Goal: Task Accomplishment & Management: Manage account settings

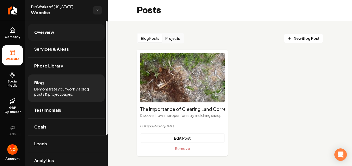
click at [44, 33] on span "Overview" at bounding box center [44, 32] width 20 height 6
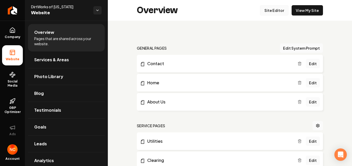
click at [276, 12] on link "Site Editor" at bounding box center [274, 10] width 28 height 10
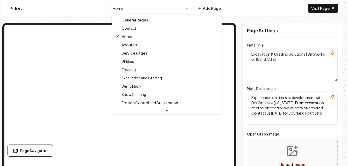
click at [157, 6] on html "Computer Required This feature is only available on a computer. Please switch t…" at bounding box center [174, 83] width 348 height 166
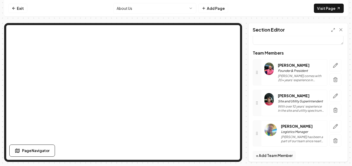
scroll to position [98, 0]
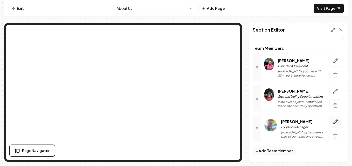
click at [332, 121] on icon "button" at bounding box center [334, 121] width 5 height 5
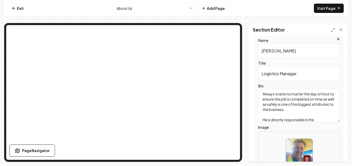
scroll to position [15, 0]
click at [319, 111] on textarea "[PERSON_NAME] has been a part of our team since nearly the beginning. Always on…" at bounding box center [299, 105] width 82 height 33
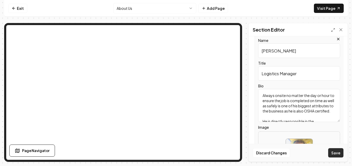
type textarea "[PERSON_NAME] has been a part of our team since nearly the beginning. Always on…"
click at [340, 156] on button "Save" at bounding box center [335, 152] width 15 height 9
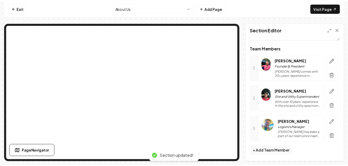
scroll to position [98, 0]
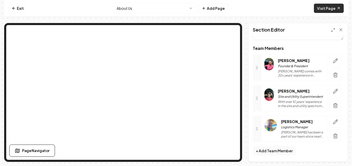
click at [322, 9] on link "Visit Page" at bounding box center [328, 8] width 30 height 9
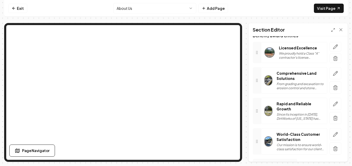
scroll to position [78, 0]
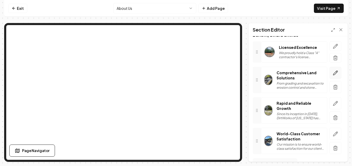
click at [333, 74] on icon "button" at bounding box center [335, 73] width 4 height 4
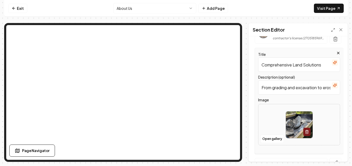
scroll to position [104, 0]
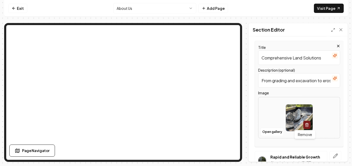
click at [305, 127] on icon "button" at bounding box center [306, 125] width 2 height 3
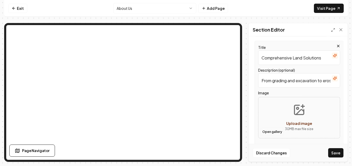
click at [275, 133] on button "Open gallery" at bounding box center [271, 132] width 23 height 8
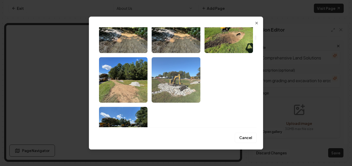
scroll to position [311, 0]
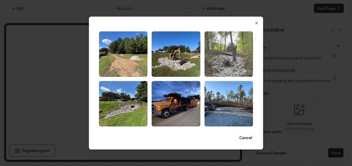
click at [237, 56] on img "Select image image_68b52e755c7cd75eb8bd13a1.jpeg" at bounding box center [228, 54] width 48 height 46
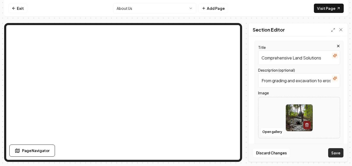
click at [341, 154] on button "Save" at bounding box center [335, 152] width 15 height 9
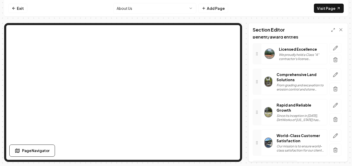
scroll to position [64, 0]
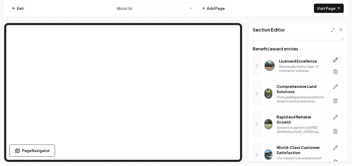
click at [332, 60] on icon "button" at bounding box center [334, 59] width 5 height 5
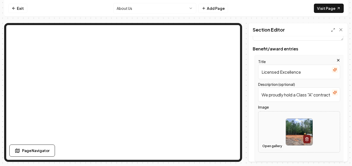
click at [274, 146] on button "Open gallery" at bounding box center [271, 146] width 23 height 8
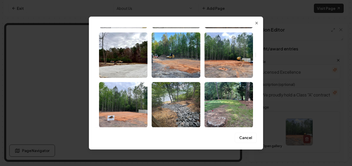
scroll to position [932, 0]
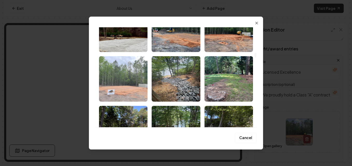
click at [131, 89] on img "Select image image_68b509c75c7cd75eb8eb3839.jpeg" at bounding box center [123, 79] width 48 height 46
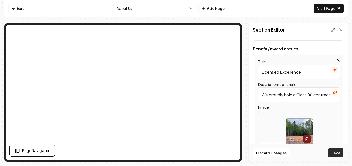
click at [334, 153] on button "Save" at bounding box center [335, 152] width 15 height 9
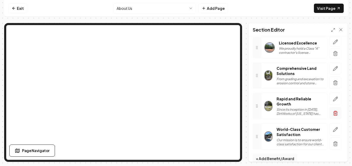
scroll to position [90, 0]
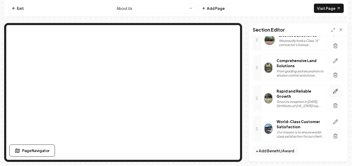
click at [332, 91] on icon "button" at bounding box center [334, 91] width 5 height 5
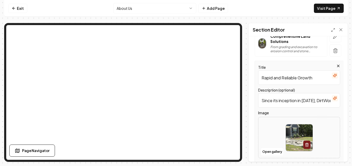
scroll to position [142, 0]
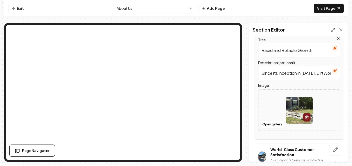
click at [294, 119] on img at bounding box center [299, 110] width 27 height 27
click at [272, 124] on button "Open gallery" at bounding box center [271, 124] width 23 height 8
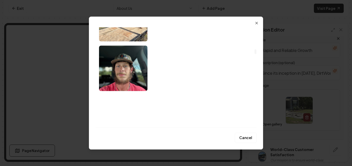
scroll to position [725, 0]
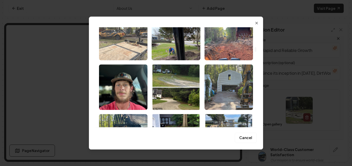
click at [135, 54] on img "Select image image_68b51cc85c7cd75eb85a6326.jpeg" at bounding box center [123, 38] width 48 height 46
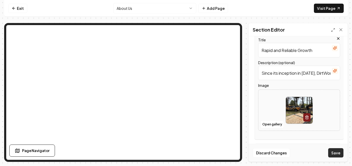
click at [340, 153] on button "Save" at bounding box center [335, 152] width 15 height 9
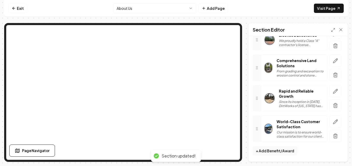
scroll to position [90, 0]
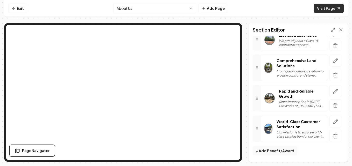
click at [334, 6] on link "Visit Page" at bounding box center [328, 8] width 30 height 9
click at [332, 93] on icon "button" at bounding box center [334, 91] width 5 height 5
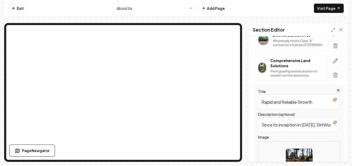
click at [312, 125] on input "Since its inception in [DATE], DirtWorks of [US_STATE] has grown rapidly, a tes…" at bounding box center [299, 125] width 82 height 14
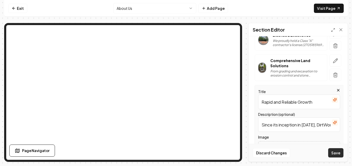
type input "Since its inception in [DATE], DirtWorks of [US_STATE] has grown rapidly, a tes…"
click at [341, 152] on button "Save" at bounding box center [335, 152] width 15 height 9
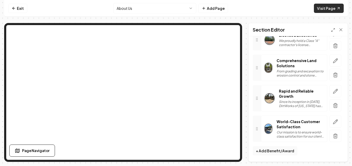
click at [329, 5] on link "Visit Page" at bounding box center [328, 8] width 30 height 9
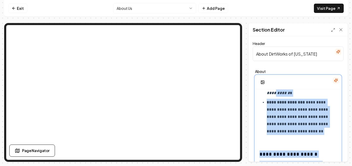
scroll to position [131, 0]
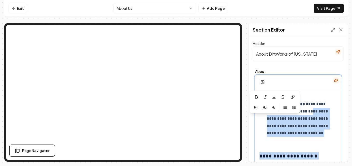
drag, startPoint x: 276, startPoint y: 97, endPoint x: 257, endPoint y: 119, distance: 28.3
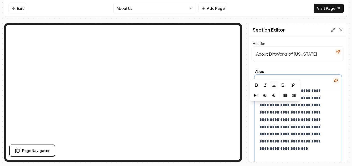
scroll to position [209, 0]
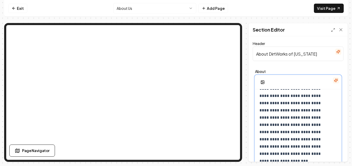
click at [326, 96] on p "**********" at bounding box center [293, 125] width 69 height 80
click at [274, 96] on p "**********" at bounding box center [293, 125] width 69 height 80
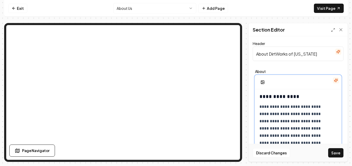
scroll to position [308, 0]
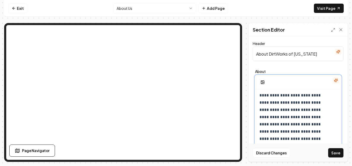
click at [285, 103] on p "**********" at bounding box center [293, 109] width 69 height 65
click at [274, 123] on p "**********" at bounding box center [293, 113] width 69 height 72
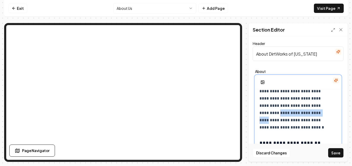
drag, startPoint x: 277, startPoint y: 114, endPoint x: 298, endPoint y: 107, distance: 21.9
click at [298, 107] on p "**********" at bounding box center [293, 92] width 69 height 80
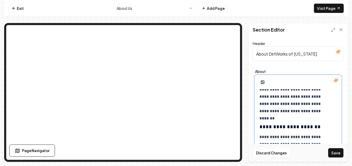
scroll to position [359, 0]
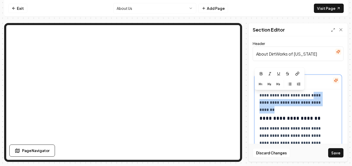
drag, startPoint x: 293, startPoint y: 104, endPoint x: 267, endPoint y: 97, distance: 26.2
click at [267, 97] on p "**********" at bounding box center [293, 67] width 69 height 80
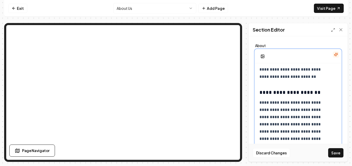
scroll to position [31, 0]
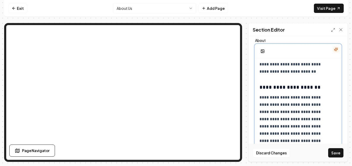
click at [260, 122] on p "**********" at bounding box center [293, 119] width 69 height 51
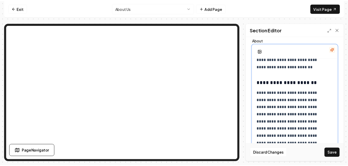
scroll to position [366, 0]
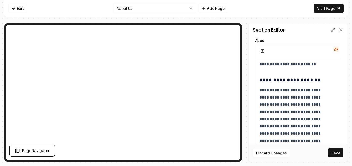
drag, startPoint x: 332, startPoint y: 152, endPoint x: 323, endPoint y: 149, distance: 9.1
click at [332, 152] on button "Save" at bounding box center [335, 152] width 15 height 9
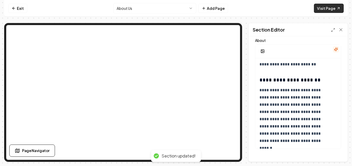
click at [321, 11] on link "Visit Page" at bounding box center [328, 8] width 30 height 9
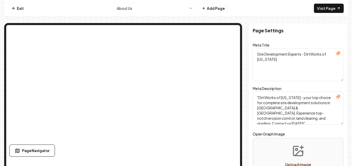
scroll to position [0, 0]
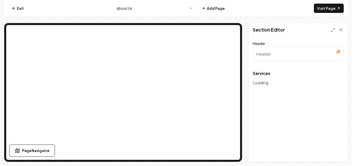
type input "Comprehensive Site Development Services"
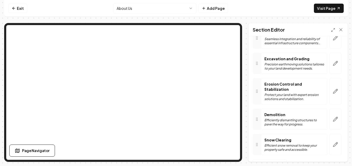
scroll to position [95, 0]
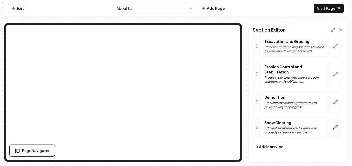
click at [336, 126] on icon "button" at bounding box center [336, 126] width 1 height 1
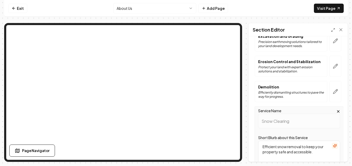
scroll to position [92, 0]
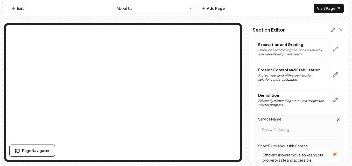
click at [277, 100] on p "Efficiently dismantling structures to pave the way for progress." at bounding box center [291, 103] width 66 height 8
click at [332, 99] on icon "button" at bounding box center [334, 99] width 5 height 5
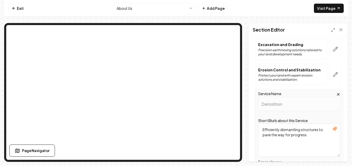
drag, startPoint x: 265, startPoint y: 131, endPoint x: 254, endPoint y: 132, distance: 11.4
click at [254, 132] on div "Service Name Demolition Short Blurb about this Service Efficiently dismantling …" at bounding box center [297, 152] width 91 height 127
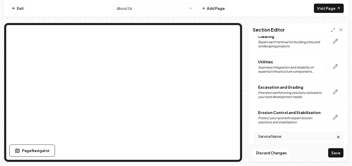
scroll to position [40, 0]
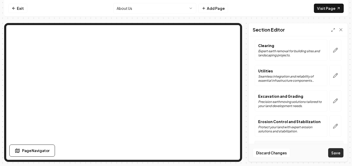
type textarea "Safely dismantling structures to pave the way for progress."
click at [335, 153] on button "Save" at bounding box center [335, 152] width 15 height 9
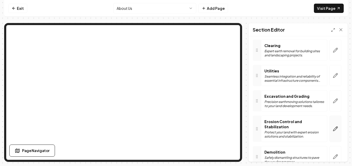
click at [332, 129] on icon "button" at bounding box center [334, 128] width 5 height 5
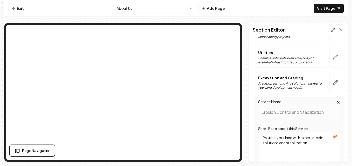
scroll to position [66, 0]
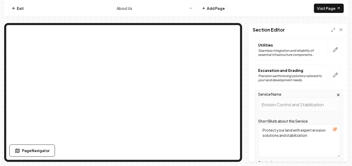
click at [312, 136] on textarea "Protect your land with expert erosion solutions and stabilization." at bounding box center [299, 140] width 82 height 33
click at [291, 130] on textarea "Protect your land with expert erosion solutions and stabilization." at bounding box center [299, 140] width 82 height 33
type textarea "Protect your land and local waterways with expert erosion solutions and stabili…"
click at [331, 149] on button "Save" at bounding box center [335, 152] width 15 height 9
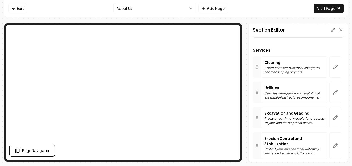
scroll to position [14, 0]
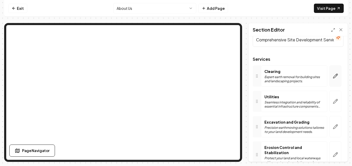
click at [332, 74] on icon "button" at bounding box center [334, 76] width 5 height 5
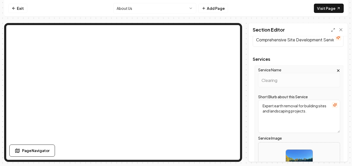
click at [283, 106] on textarea "Expert earth removal for building sites and landscaping projects." at bounding box center [299, 116] width 82 height 33
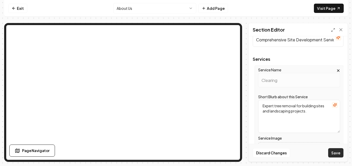
type textarea "Expert tree removal for building sites and landscaping projects."
click at [335, 155] on button "Save" at bounding box center [335, 152] width 15 height 9
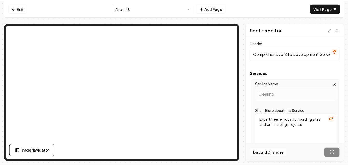
scroll to position [0, 0]
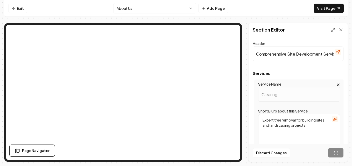
drag, startPoint x: 287, startPoint y: 54, endPoint x: 254, endPoint y: 56, distance: 32.1
click at [255, 55] on input "Comprehensive Site Development Services" at bounding box center [297, 54] width 91 height 14
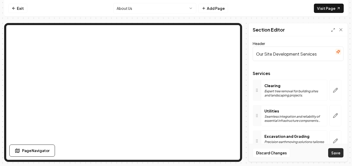
click at [335, 151] on button "Save" at bounding box center [335, 152] width 15 height 9
drag, startPoint x: 264, startPoint y: 54, endPoint x: 250, endPoint y: 56, distance: 13.5
click at [250, 56] on div "Header Our Site Development Services Services Clearing Expert tree removal for …" at bounding box center [297, 99] width 99 height 126
click at [336, 156] on button "Save" at bounding box center [335, 152] width 15 height 9
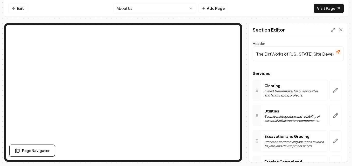
drag, startPoint x: 258, startPoint y: 55, endPoint x: 244, endPoint y: 55, distance: 13.7
click at [244, 55] on div "Page Settings Section Editor Header The DirtWorks of [US_STATE] Site Developmen…" at bounding box center [175, 92] width 343 height 139
click at [341, 153] on button "Save" at bounding box center [335, 152] width 15 height 9
drag, startPoint x: 297, startPoint y: 54, endPoint x: 249, endPoint y: 57, distance: 48.7
click at [249, 57] on div "Header DirtWorks of [US_STATE] Site Development Services Services Clearing Expe…" at bounding box center [297, 99] width 99 height 126
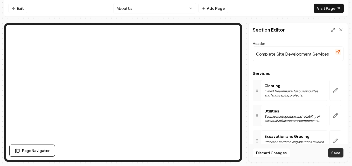
type input "Complete Site Development Services"
click at [334, 156] on button "Save" at bounding box center [335, 152] width 15 height 9
click at [158, 6] on html "Computer Required This feature is only available on a computer. Please switch t…" at bounding box center [176, 83] width 352 height 166
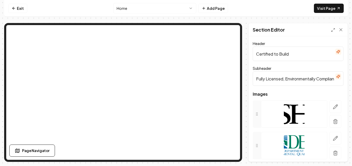
click at [272, 54] on input "Certified to Build" at bounding box center [297, 54] width 91 height 14
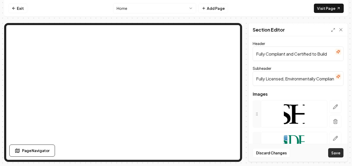
type input "Fully Compliant and Certified to Build"
click at [338, 152] on button "Save" at bounding box center [335, 152] width 15 height 9
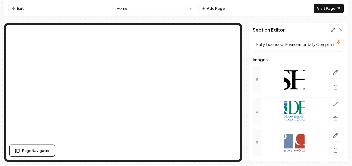
scroll to position [49, 0]
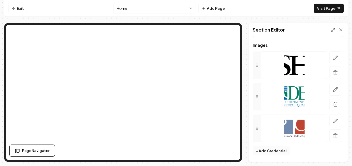
click at [275, 150] on button "+ Add Credential" at bounding box center [270, 150] width 37 height 9
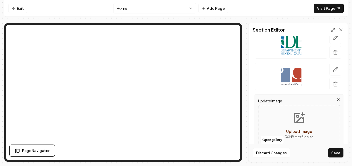
scroll to position [130, 0]
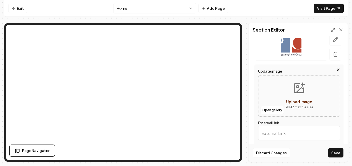
click at [300, 103] on span "Upload image" at bounding box center [299, 101] width 26 height 5
type input "**********"
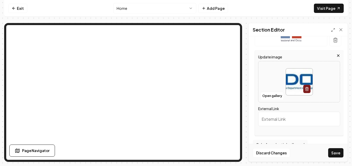
scroll to position [156, 0]
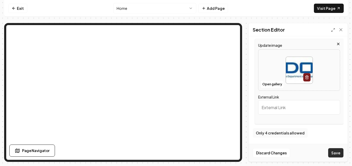
click at [336, 152] on button "Save" at bounding box center [335, 152] width 15 height 9
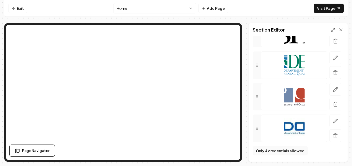
click at [256, 129] on circle at bounding box center [256, 129] width 0 height 0
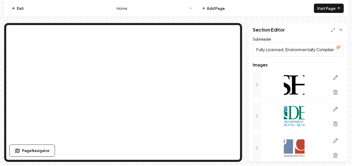
scroll to position [29, 0]
click at [257, 84] on icon at bounding box center [256, 85] width 4 height 4
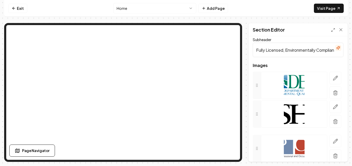
drag, startPoint x: 257, startPoint y: 85, endPoint x: 258, endPoint y: 113, distance: 28.8
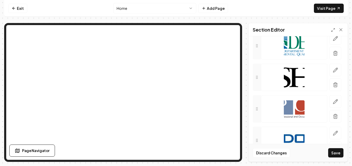
scroll to position [81, 0]
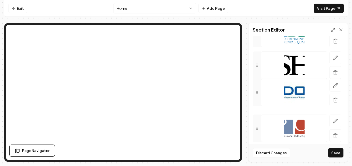
drag, startPoint x: 258, startPoint y: 131, endPoint x: 257, endPoint y: 96, distance: 35.5
click at [335, 150] on button "Save" at bounding box center [335, 152] width 15 height 9
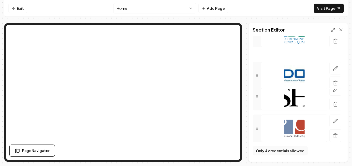
drag, startPoint x: 256, startPoint y: 98, endPoint x: 255, endPoint y: 72, distance: 25.9
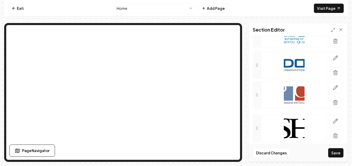
drag, startPoint x: 258, startPoint y: 130, endPoint x: 254, endPoint y: 97, distance: 33.6
drag, startPoint x: 340, startPoint y: 154, endPoint x: 338, endPoint y: 155, distance: 2.6
click at [340, 154] on button "Save" at bounding box center [335, 152] width 15 height 9
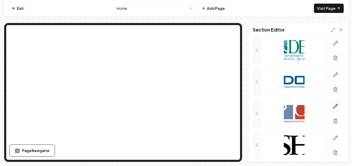
scroll to position [55, 0]
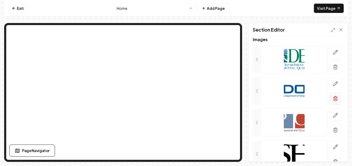
click at [333, 97] on icon "button" at bounding box center [334, 98] width 3 height 3
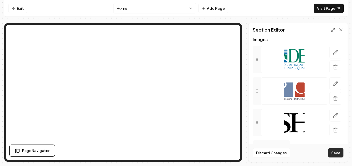
click at [337, 155] on button "Save" at bounding box center [335, 152] width 15 height 9
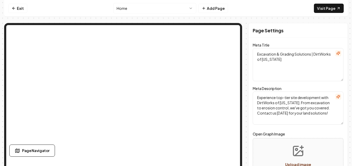
scroll to position [0, 0]
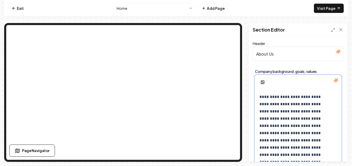
click at [318, 104] on p "**********" at bounding box center [293, 154] width 69 height 123
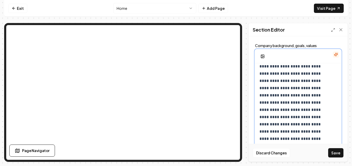
scroll to position [52, 0]
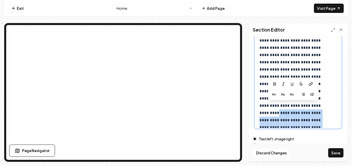
drag, startPoint x: 313, startPoint y: 120, endPoint x: 274, endPoint y: 108, distance: 40.7
click at [274, 108] on p "**********" at bounding box center [293, 62] width 69 height 123
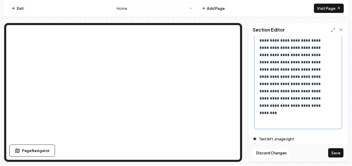
scroll to position [66, 0]
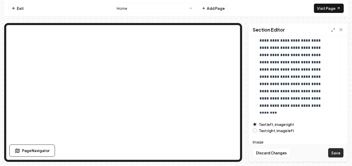
click at [339, 152] on button "Save" at bounding box center [335, 152] width 15 height 9
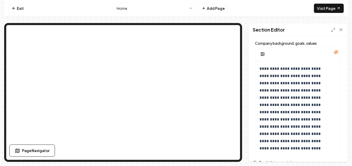
scroll to position [14, 0]
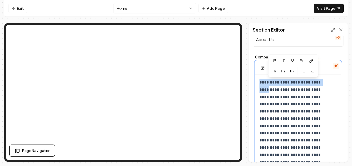
drag, startPoint x: 259, startPoint y: 90, endPoint x: 258, endPoint y: 83, distance: 6.9
click at [258, 83] on div "**********" at bounding box center [297, 133] width 85 height 117
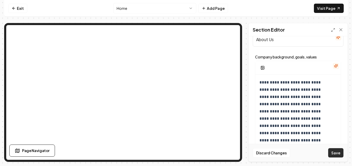
click at [338, 155] on button "Save" at bounding box center [335, 152] width 15 height 9
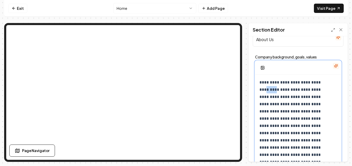
drag, startPoint x: 268, startPoint y: 89, endPoint x: 259, endPoint y: 90, distance: 9.6
click at [259, 90] on div "**********" at bounding box center [297, 130] width 85 height 110
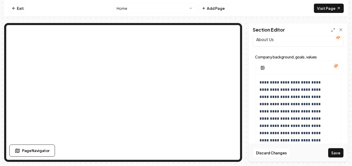
drag, startPoint x: 334, startPoint y: 153, endPoint x: 320, endPoint y: 151, distance: 13.7
click at [333, 153] on button "Save" at bounding box center [335, 152] width 15 height 9
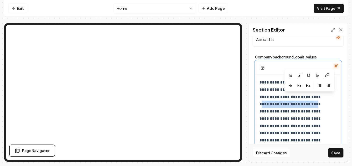
drag, startPoint x: 308, startPoint y: 104, endPoint x: 309, endPoint y: 98, distance: 5.5
click at [309, 98] on p "**********" at bounding box center [293, 129] width 69 height 101
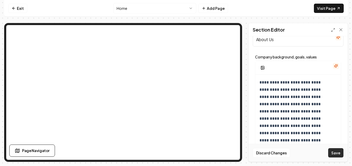
click at [339, 151] on button "Save" at bounding box center [335, 152] width 15 height 9
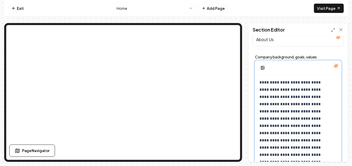
click at [291, 104] on p "**********" at bounding box center [293, 129] width 69 height 101
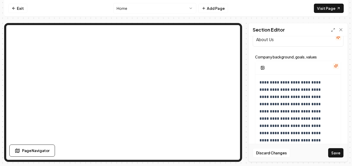
click at [335, 155] on button "Save" at bounding box center [335, 152] width 15 height 9
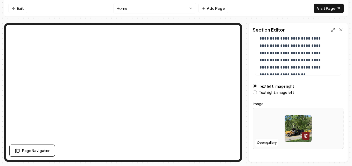
scroll to position [113, 0]
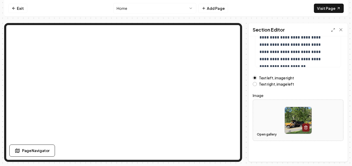
click at [268, 134] on button "Open gallery" at bounding box center [266, 134] width 23 height 8
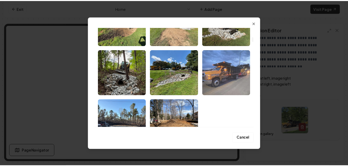
scroll to position [337, 0]
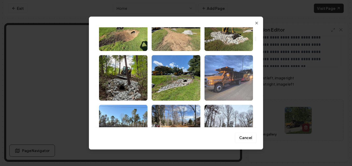
click at [221, 79] on img "Select image image_68b52dfd5c7cd75eb8ba96e9.jpeg" at bounding box center [228, 78] width 48 height 46
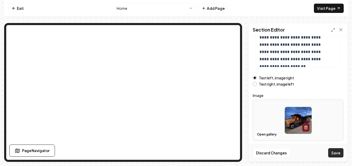
click at [335, 156] on button "Save" at bounding box center [335, 152] width 15 height 9
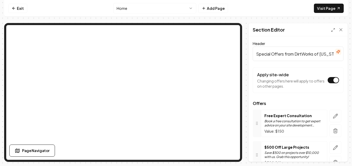
scroll to position [26, 0]
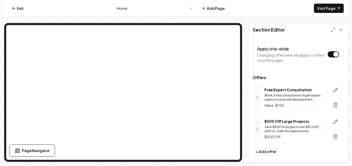
click at [310, 127] on p "Save $500 on projects over $10,000 with us. Grab this opportunity!" at bounding box center [294, 129] width 60 height 8
click at [332, 121] on icon "button" at bounding box center [334, 121] width 5 height 5
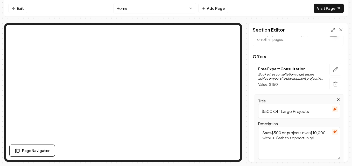
scroll to position [78, 0]
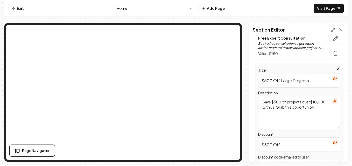
click at [272, 80] on input "$500 Off Large Projects" at bounding box center [299, 80] width 82 height 14
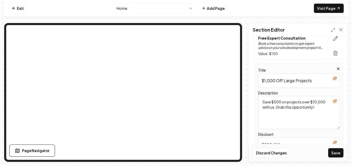
type input "$1,000 Off Large Projects"
click at [277, 101] on textarea "Save $500 on projects over $10,000 with us. Grab this opportunity!" at bounding box center [299, 112] width 82 height 33
click at [271, 107] on textarea "Save $1000 on projects over $10,000 with us. Grab this opportunity!" at bounding box center [299, 112] width 82 height 33
type textarea "Save $1000 on projects over $20,000 with us. Grab this opportunity!"
click at [340, 152] on button "Save" at bounding box center [335, 152] width 15 height 9
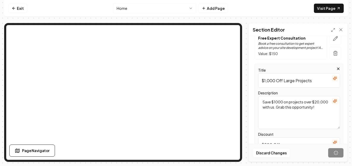
scroll to position [27, 0]
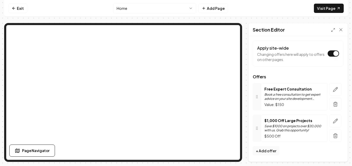
click at [279, 137] on p "$500 Off" at bounding box center [294, 136] width 60 height 5
click at [255, 128] on icon at bounding box center [256, 128] width 4 height 4
click at [329, 119] on button "button" at bounding box center [335, 121] width 12 height 13
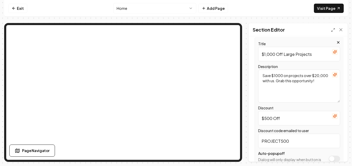
scroll to position [104, 0]
click at [272, 119] on input "$500 Off" at bounding box center [299, 118] width 82 height 14
type input "$1,000 Off"
click at [287, 143] on input "PROJECT500" at bounding box center [299, 141] width 82 height 14
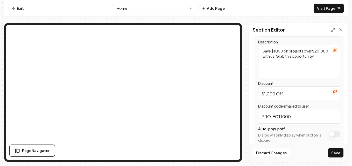
scroll to position [151, 0]
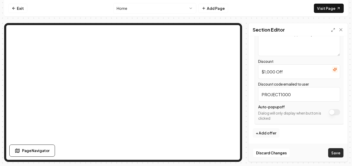
type input "PROJECT1000"
click at [336, 152] on button "Save" at bounding box center [335, 152] width 15 height 9
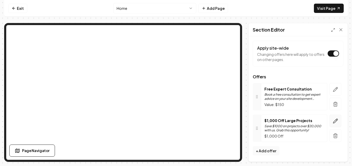
click at [332, 122] on icon "button" at bounding box center [334, 121] width 5 height 5
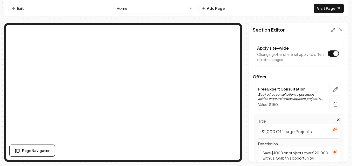
click at [269, 159] on textarea "Save $1000 on projects over $20,000 with us. Grab this opportunity!" at bounding box center [299, 163] width 82 height 33
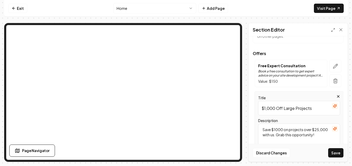
scroll to position [78, 0]
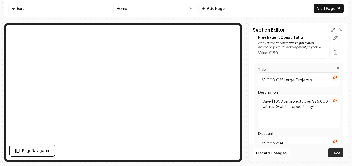
type textarea "Save $1000 on projects over $25,000 with us. Grab this opportunity!"
click at [337, 153] on button "Save" at bounding box center [335, 152] width 15 height 9
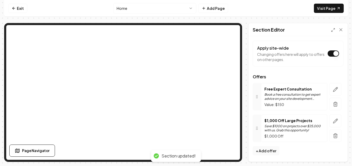
scroll to position [27, 0]
click at [332, 87] on icon "button" at bounding box center [334, 89] width 5 height 5
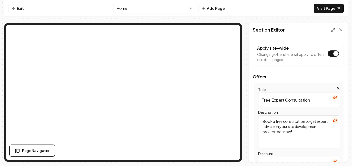
drag, startPoint x: 311, startPoint y: 101, endPoint x: 248, endPoint y: 103, distance: 63.7
click at [248, 103] on div "Page Settings Section Editor Header Special Offers from DirtWorks of [US_STATE]…" at bounding box center [175, 92] width 343 height 139
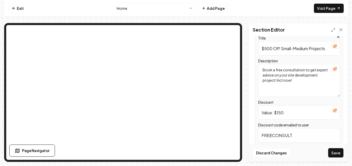
scroll to position [78, 0]
type input "$500 Off Small-Medium Projects"
click at [293, 113] on input "Value: $150" at bounding box center [299, 112] width 82 height 14
type input "V"
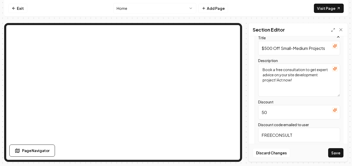
type input "5"
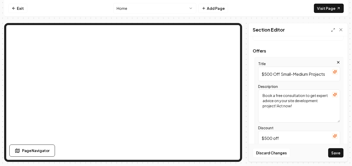
type input "$500 off"
drag, startPoint x: 291, startPoint y: 105, endPoint x: 256, endPoint y: 93, distance: 37.7
click at [256, 93] on div "Title $500 Off Small-Medium Projects Description Book a free consultation to ge…" at bounding box center [298, 124] width 89 height 134
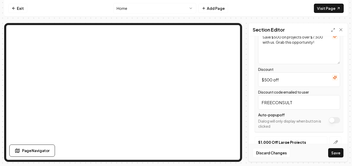
scroll to position [130, 0]
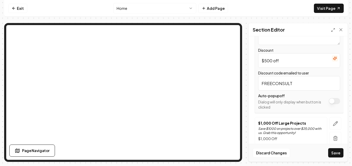
type textarea "Save $500 on projects over $7,500 with us. Grab this opportunity!"
drag, startPoint x: 277, startPoint y: 87, endPoint x: 239, endPoint y: 86, distance: 37.8
click at [231, 62] on div "Page Settings Section Editor Header Special Offers from DirtWorks of [US_STATE]…" at bounding box center [175, 92] width 343 height 139
type input "500off"
click at [334, 153] on button "Save" at bounding box center [335, 152] width 15 height 9
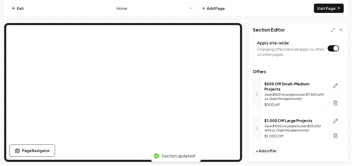
scroll to position [32, 0]
click at [332, 85] on icon "button" at bounding box center [334, 85] width 5 height 5
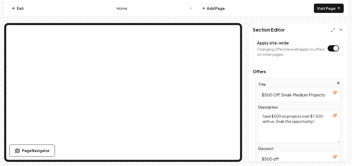
click at [317, 116] on textarea "Save $500 on projects over $7,500 with us. Grab this opportunity!" at bounding box center [299, 126] width 82 height 33
type textarea "Save $500 on projects over $5,000 with us. Grab this opportunity!"
click at [336, 152] on button "Save" at bounding box center [335, 152] width 15 height 9
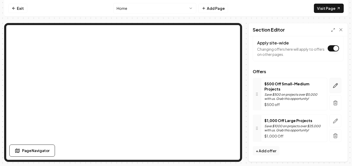
click at [333, 87] on icon "button" at bounding box center [334, 85] width 5 height 5
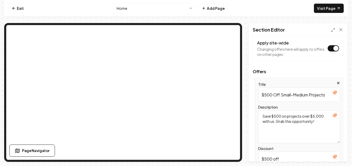
click at [293, 95] on input "$500 Off Small-Medium Projects" at bounding box center [299, 94] width 82 height 14
click at [298, 96] on input "$500 Off Medium Projects" at bounding box center [299, 94] width 82 height 14
click at [317, 95] on input "$500 Off Your Next Projects" at bounding box center [299, 94] width 82 height 14
type input "$500 Off Your Next Project"
click at [337, 152] on button "Save" at bounding box center [335, 152] width 15 height 9
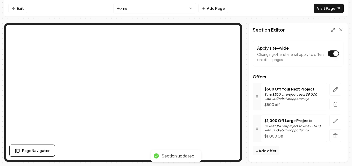
scroll to position [27, 0]
click at [333, 121] on icon "button" at bounding box center [335, 121] width 4 height 4
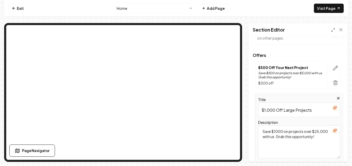
scroll to position [78, 0]
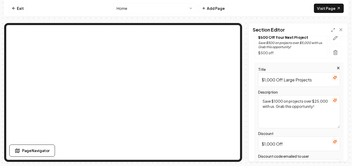
click at [268, 107] on textarea "Save $1000 on projects over $25,000 with us. Grab this opportunity!" at bounding box center [299, 111] width 82 height 33
type textarea "Save $1000 on projects over $30,000 with us. Grab this opportunity!"
click at [334, 152] on button "Save" at bounding box center [335, 152] width 15 height 9
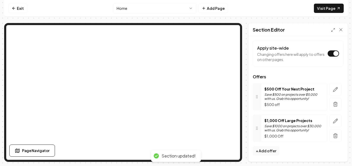
scroll to position [27, 0]
click at [333, 90] on icon "button" at bounding box center [335, 89] width 4 height 4
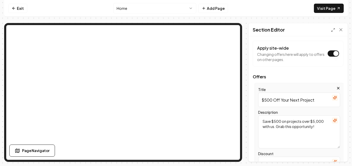
click at [314, 122] on textarea "Save $500 on projects over $5,000 with us. Grab this opportunity!" at bounding box center [299, 131] width 82 height 33
click at [318, 121] on textarea "Save $500 on projects over $5,000 with us. Grab this opportunity!" at bounding box center [299, 131] width 82 height 33
type textarea "Save $500 on projects over $7,500 with us. Grab this opportunity!"
click at [336, 156] on button "Save" at bounding box center [335, 152] width 15 height 9
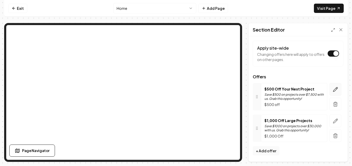
click at [332, 88] on icon "button" at bounding box center [334, 89] width 5 height 5
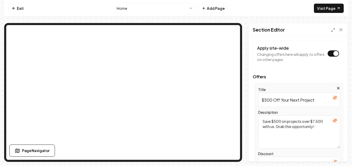
click at [317, 123] on textarea "Save $500 on projects over $7,500 with us. Grab this opportunity!" at bounding box center [299, 131] width 82 height 33
type textarea "Save $500 on projects over $10,000 with us. Grab this opportunity!"
click at [336, 153] on button "Save" at bounding box center [335, 152] width 15 height 9
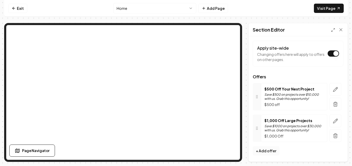
click at [267, 151] on button "+ Add offer" at bounding box center [265, 150] width 27 height 9
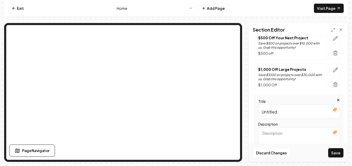
scroll to position [87, 0]
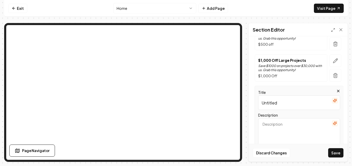
click at [283, 106] on input "Untitled" at bounding box center [299, 103] width 82 height 14
drag, startPoint x: 278, startPoint y: 105, endPoint x: 238, endPoint y: 105, distance: 39.6
click at [229, 80] on div "Page Settings Section Editor Header Special Offers from DirtWorks of [US_STATE]…" at bounding box center [175, 92] width 343 height 139
type input "Expert Site Visit/Consultation"
click at [267, 125] on textarea "Description" at bounding box center [299, 134] width 82 height 33
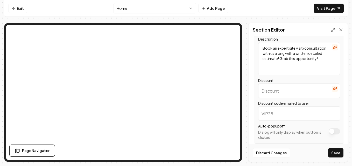
scroll to position [165, 0]
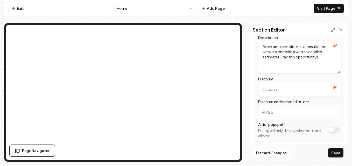
type textarea "Book an expert site visit/consultation with us along with a written detailed es…"
click at [282, 88] on input "Discount" at bounding box center [299, 89] width 82 height 14
type input "F"
type input "1"
type input "250value"
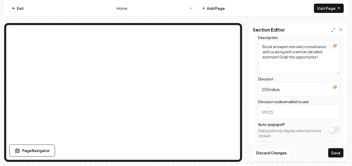
click at [275, 112] on input "Discount code emailed to user" at bounding box center [299, 112] width 82 height 14
type input "250value"
click at [249, 91] on div "Header Special Offers from DirtWorks of [US_STATE] Apply site-wide Changing off…" at bounding box center [297, 99] width 99 height 126
type input "Free site consult with estimate. A $250 value!"
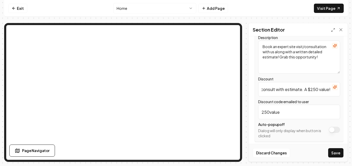
drag, startPoint x: 336, startPoint y: 154, endPoint x: 325, endPoint y: 146, distance: 13.4
click at [336, 154] on button "Save" at bounding box center [335, 152] width 15 height 9
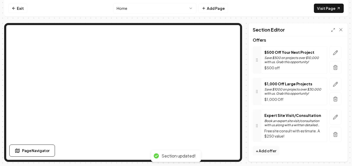
scroll to position [63, 0]
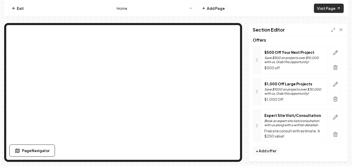
click at [331, 9] on link "Visit Page" at bounding box center [328, 8] width 30 height 9
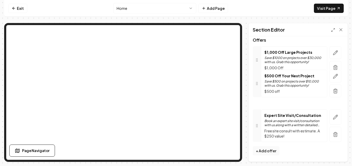
drag, startPoint x: 258, startPoint y: 63, endPoint x: 255, endPoint y: 89, distance: 26.5
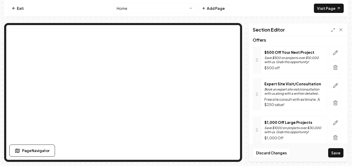
drag, startPoint x: 256, startPoint y: 62, endPoint x: 260, endPoint y: 128, distance: 66.1
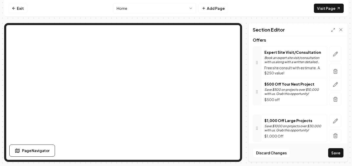
drag, startPoint x: 259, startPoint y: 61, endPoint x: 260, endPoint y: 98, distance: 36.5
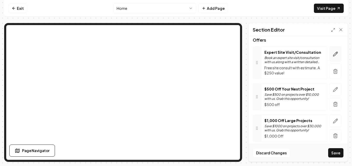
click at [329, 54] on button "button" at bounding box center [335, 53] width 12 height 15
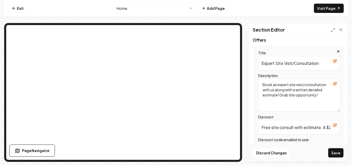
drag, startPoint x: 317, startPoint y: 63, endPoint x: 245, endPoint y: 66, distance: 71.8
click at [245, 66] on div "Page Settings Section Editor Header Special Offers from DirtWorks of [US_STATE]…" at bounding box center [175, 92] width 343 height 139
type input "$250 value!"
click at [334, 151] on button "Save" at bounding box center [335, 152] width 15 height 9
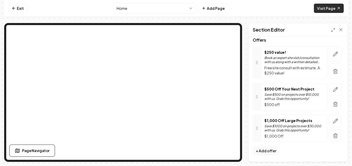
click at [332, 8] on link "Visit Page" at bounding box center [328, 8] width 30 height 9
click at [332, 90] on icon "button" at bounding box center [334, 89] width 5 height 5
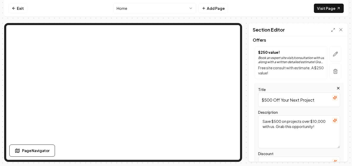
click at [274, 127] on textarea "Save $500 on projects over $10,000 with us. Grab this opportunity!" at bounding box center [299, 131] width 82 height 33
drag, startPoint x: 274, startPoint y: 127, endPoint x: 263, endPoint y: 127, distance: 10.6
click at [263, 127] on textarea "Save $500 on projects over $10,000 with us scheduled prior to [DATE]. Grab this…" at bounding box center [299, 131] width 82 height 33
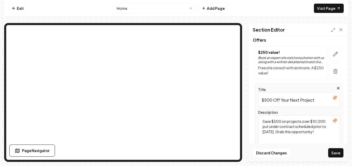
drag, startPoint x: 323, startPoint y: 127, endPoint x: 312, endPoint y: 128, distance: 11.2
click at [312, 128] on textarea "Save $500 on projects over $10,000 put under contract scheduled prior to [DATE]…" at bounding box center [299, 131] width 82 height 33
click at [313, 128] on textarea "Save $500 on projects over $10,000 put under contract scheduled prior to [DATE]…" at bounding box center [299, 131] width 82 height 33
drag, startPoint x: 314, startPoint y: 127, endPoint x: 296, endPoint y: 129, distance: 18.2
click at [296, 129] on textarea "Save $500 on projects over $10,000 put under contract scheduled prior to [DATE]…" at bounding box center [299, 131] width 82 height 33
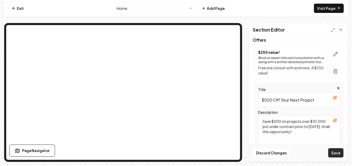
type textarea "Save $500 on projects over $10,000 put under contract prior to [DATE]. Grab thi…"
click at [333, 153] on button "Save" at bounding box center [335, 152] width 15 height 9
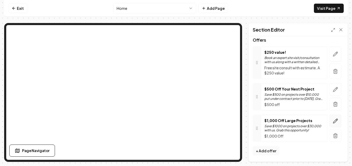
click at [333, 121] on icon "button" at bounding box center [335, 121] width 4 height 4
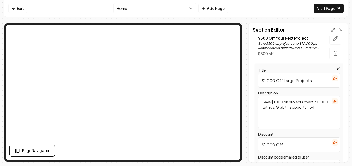
scroll to position [115, 0]
drag, startPoint x: 301, startPoint y: 85, endPoint x: 236, endPoint y: 87, distance: 65.0
click at [220, 62] on div "Page Settings Section Editor Header Special Offers from DirtWorks of [US_STATE]…" at bounding box center [175, 92] width 343 height 139
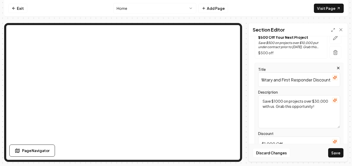
scroll to position [0, 7]
type input "Military and First Responder Discount"
drag, startPoint x: 286, startPoint y: 113, endPoint x: 257, endPoint y: 101, distance: 30.3
click at [257, 101] on div "Title Military and First Responder Discount Description Save $1000 on projects …" at bounding box center [298, 130] width 89 height 134
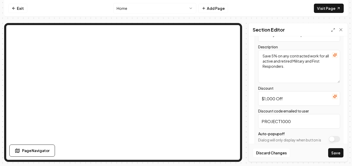
scroll to position [167, 0]
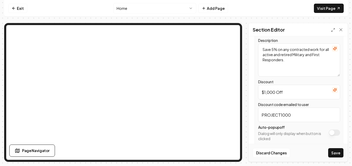
type textarea "Save 5% on any contracted work for all active and retired Military and First Re…"
drag, startPoint x: 278, startPoint y: 95, endPoint x: 242, endPoint y: 95, distance: 36.2
click at [242, 95] on div "Page Settings Section Editor Header Special Offers from DirtWorks of [US_STATE]…" at bounding box center [175, 92] width 343 height 139
type input "5% Off"
drag, startPoint x: 296, startPoint y: 115, endPoint x: 245, endPoint y: 118, distance: 51.6
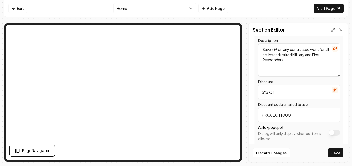
click at [245, 118] on div "Page Settings Section Editor Header Special Offers from DirtWorks of [US_STATE]…" at bounding box center [175, 92] width 343 height 139
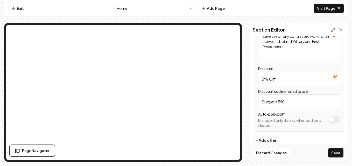
scroll to position [187, 0]
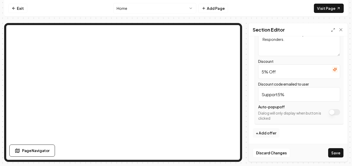
type input "Support5%"
click at [333, 152] on button "Save" at bounding box center [335, 152] width 15 height 9
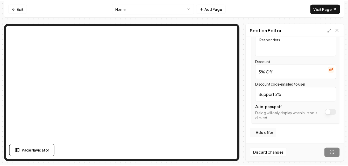
scroll to position [69, 0]
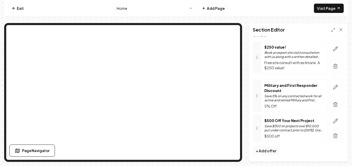
drag, startPoint x: 257, startPoint y: 127, endPoint x: 258, endPoint y: 90, distance: 36.5
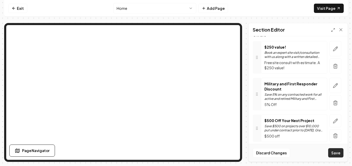
click at [337, 153] on button "Save" at bounding box center [335, 152] width 15 height 9
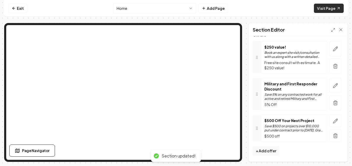
click at [339, 7] on icon at bounding box center [338, 8] width 4 height 4
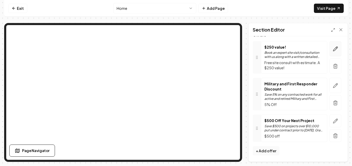
click at [332, 48] on icon "button" at bounding box center [334, 48] width 5 height 5
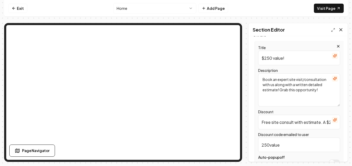
click at [342, 29] on icon at bounding box center [340, 29] width 5 height 5
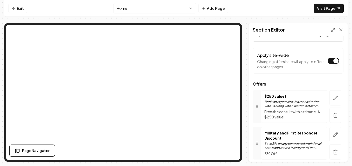
scroll to position [52, 0]
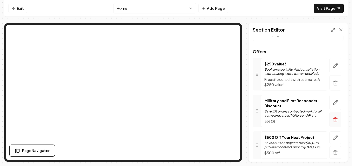
click at [332, 82] on icon "button" at bounding box center [334, 83] width 5 height 5
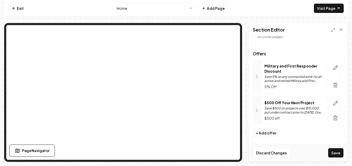
scroll to position [50, 0]
click at [337, 155] on button "Save" at bounding box center [335, 152] width 15 height 9
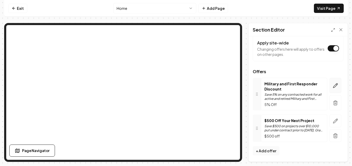
click at [332, 87] on icon "button" at bounding box center [334, 85] width 5 height 5
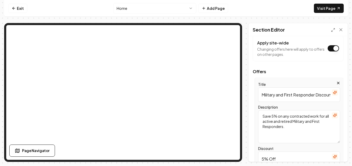
click at [300, 129] on textarea "Save 5% on any contracted work for all active and retired Military and First Re…" at bounding box center [299, 126] width 82 height 33
type textarea "Save 5% on any contracted work for all active and retired Military and First Re…"
click at [335, 153] on button "Save" at bounding box center [335, 152] width 15 height 9
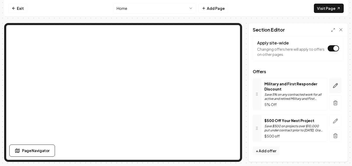
click at [332, 84] on icon "button" at bounding box center [334, 85] width 5 height 5
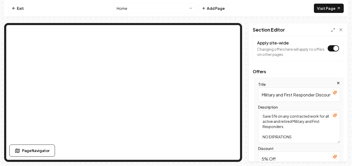
click at [285, 126] on textarea "Save 5% on any contracted work for all active and retired Military and First Re…" at bounding box center [299, 126] width 82 height 33
type textarea "Save 5% on any contracted work for all active and retired Military and First Re…"
drag, startPoint x: 339, startPoint y: 152, endPoint x: 334, endPoint y: 152, distance: 4.7
click at [339, 152] on button "Save" at bounding box center [335, 152] width 15 height 9
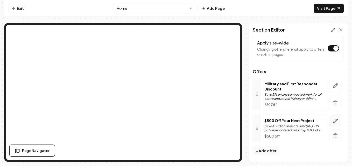
click at [333, 121] on icon "button" at bounding box center [334, 121] width 5 height 5
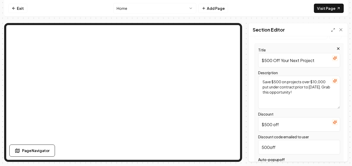
scroll to position [109, 0]
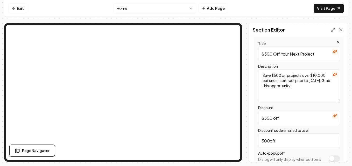
drag, startPoint x: 324, startPoint y: 81, endPoint x: 260, endPoint y: 83, distance: 63.5
click at [260, 83] on textarea "Save $500 on projects over $10,000 put under contract prior to [DATE]. Grab thi…" at bounding box center [299, 85] width 82 height 33
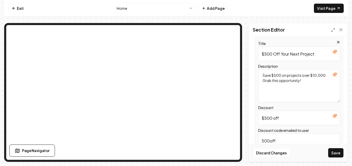
click at [322, 81] on textarea "Save $500 on projects over $10,000. Grab this opportunity!" at bounding box center [299, 85] width 82 height 33
type textarea "Save $500 on projects over $10,000. Grab this opportunity! Offer valid until [D…"
click at [340, 151] on button "Save" at bounding box center [335, 152] width 15 height 9
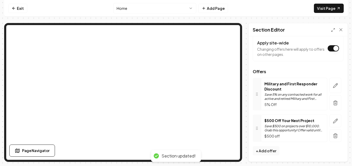
scroll to position [32, 0]
click at [332, 86] on icon "button" at bounding box center [334, 85] width 5 height 5
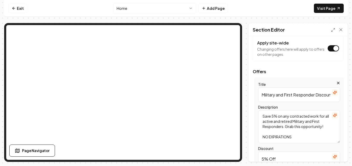
click at [295, 138] on textarea "Save 5% on any contracted work for all active and retired Military and First Re…" at bounding box center [299, 126] width 82 height 33
click at [325, 127] on textarea "Save 5% on any contracted work for all active and retired Military and First Re…" at bounding box center [299, 126] width 82 height 33
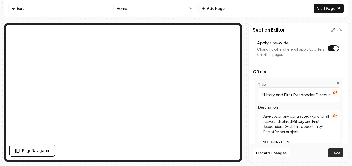
type textarea "Save 5% on any contracted work for all active and retired Military and First Re…"
click at [333, 156] on button "Save" at bounding box center [335, 152] width 15 height 9
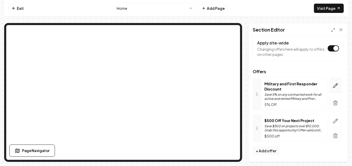
click at [333, 85] on icon "button" at bounding box center [335, 85] width 4 height 4
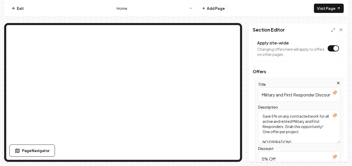
drag, startPoint x: 312, startPoint y: 116, endPoint x: 284, endPoint y: 118, distance: 28.3
click at [284, 118] on textarea "Save 5% on any contracted work for all active and retired Military and First Re…" at bounding box center [299, 126] width 82 height 33
type textarea "Save 5% for all active and retired Military and First Responders. Grab this opp…"
click at [332, 151] on button "Save" at bounding box center [335, 152] width 15 height 9
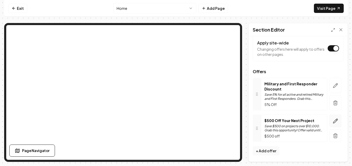
click at [333, 119] on icon "button" at bounding box center [335, 121] width 4 height 4
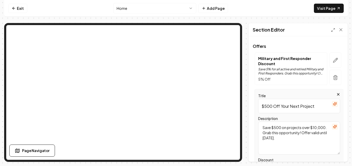
scroll to position [109, 0]
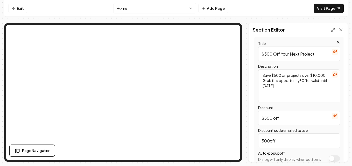
click at [318, 81] on textarea "Save $500 on projects over $10,000. Grab this opportunity! Offer valid until [D…" at bounding box center [299, 85] width 82 height 33
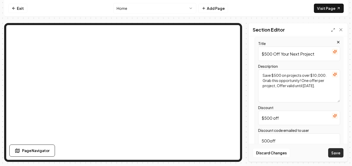
type textarea "Save $500 on projects over $10,000. Grab this opportunity! One offer per projec…"
click at [338, 154] on button "Save" at bounding box center [335, 152] width 15 height 9
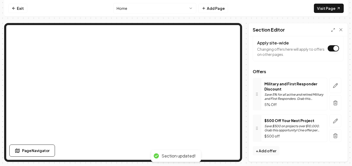
scroll to position [32, 0]
click at [332, 121] on icon "button" at bounding box center [334, 121] width 5 height 5
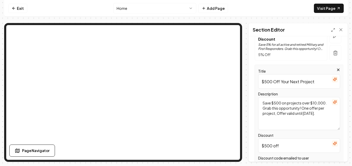
scroll to position [9, 0]
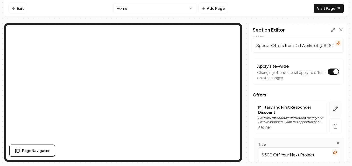
click at [332, 107] on icon "button" at bounding box center [334, 108] width 5 height 5
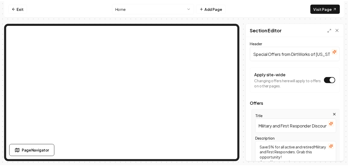
scroll to position [0, 0]
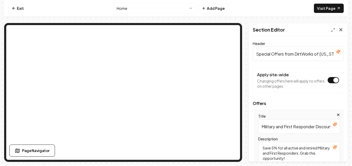
click at [340, 30] on icon at bounding box center [340, 29] width 5 height 5
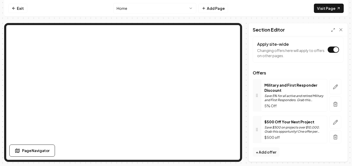
scroll to position [32, 0]
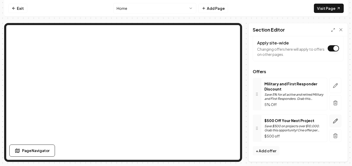
click at [332, 120] on icon "button" at bounding box center [334, 121] width 5 height 5
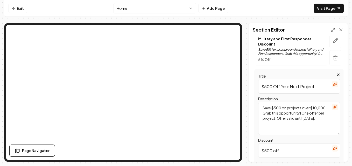
scroll to position [84, 0]
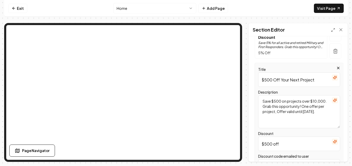
drag, startPoint x: 303, startPoint y: 111, endPoint x: 311, endPoint y: 114, distance: 9.1
click at [303, 111] on textarea "Save $500 on projects over $10,000. Grab this opportunity! One offer per projec…" at bounding box center [299, 111] width 82 height 33
type textarea "Save $500 on projects over $10,000. Grab this opportunity! One offer per projec…"
click at [336, 154] on button "Save" at bounding box center [335, 152] width 15 height 9
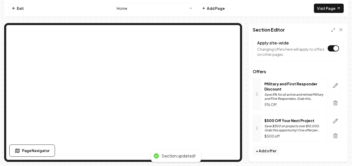
scroll to position [32, 0]
click at [333, 86] on icon "button" at bounding box center [334, 85] width 5 height 5
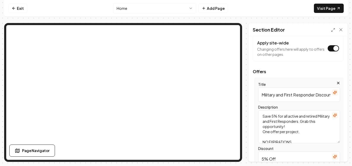
drag, startPoint x: 287, startPoint y: 116, endPoint x: 278, endPoint y: 117, distance: 9.1
click at [278, 117] on textarea "Save 5% for all active and retired Military and First Responders. Grab this opp…" at bounding box center [299, 126] width 82 height 33
click at [303, 125] on textarea "Save 5% for all active and retired Military and First Responders. Grab this opp…" at bounding box center [299, 126] width 82 height 33
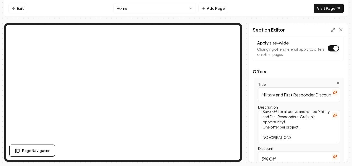
drag, startPoint x: 279, startPoint y: 138, endPoint x: 264, endPoint y: 139, distance: 15.8
click at [264, 139] on textarea "Save 5% for all active and retired Military and First Responders. Grab this opp…" at bounding box center [299, 126] width 82 height 33
click at [265, 138] on textarea "Save 5% for all active and retired Military and First Responders. Grab this opp…" at bounding box center [299, 126] width 82 height 33
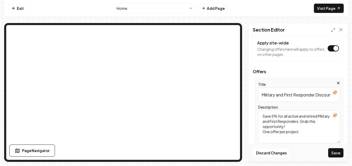
scroll to position [0, 0]
type textarea "Save 5% for all active and retired Military and First Responders. Grab this opp…"
click at [335, 150] on button "Save" at bounding box center [335, 152] width 15 height 9
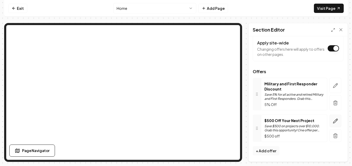
click at [332, 122] on icon "button" at bounding box center [334, 121] width 5 height 5
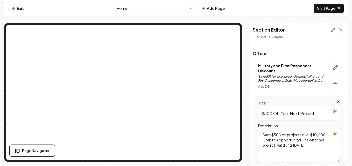
scroll to position [58, 0]
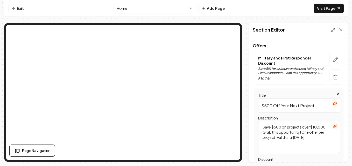
click at [293, 137] on textarea "Save $500 on projects over $10,000. Grab this opportunity! One offer per projec…" at bounding box center [299, 137] width 82 height 33
type textarea "Save $500 on projects over $10,000. Grab this opportunity! One offer per projec…"
click at [336, 153] on button "Save" at bounding box center [335, 152] width 15 height 9
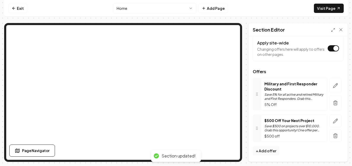
scroll to position [32, 0]
click at [332, 121] on icon "button" at bounding box center [334, 121] width 5 height 5
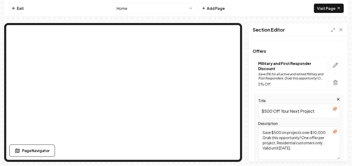
scroll to position [84, 0]
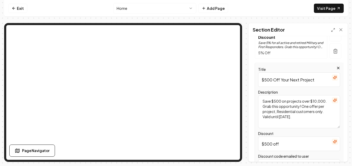
drag, startPoint x: 318, startPoint y: 106, endPoint x: 281, endPoint y: 108, distance: 37.1
click at [281, 108] on textarea "Save $500 on projects over $10,000. Grab this opportunity! One offer per projec…" at bounding box center [299, 111] width 82 height 33
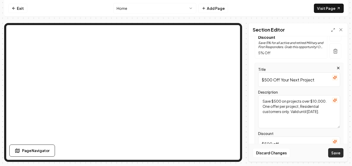
type textarea "Save $500 on projects over $10,000. One offer per project, Residential customer…"
click at [337, 152] on button "Save" at bounding box center [335, 152] width 15 height 9
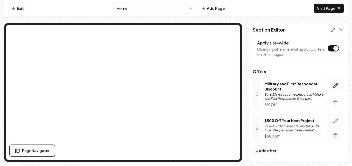
click at [332, 85] on icon "button" at bounding box center [334, 85] width 5 height 5
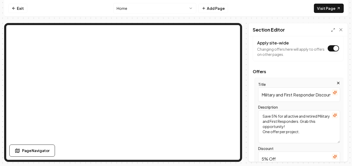
drag, startPoint x: 292, startPoint y: 126, endPoint x: 314, endPoint y: 122, distance: 22.1
click at [314, 122] on textarea "Save 5% for all active and retired Military and First Responders. Grab this opp…" at bounding box center [299, 126] width 82 height 33
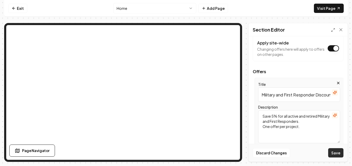
type textarea "Save 5% for all active and retired Military and First Responders. One offer per…"
click at [335, 152] on button "Save" at bounding box center [335, 152] width 15 height 9
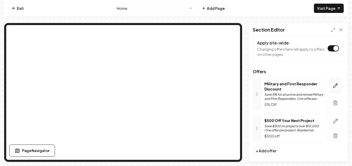
click at [332, 83] on icon "button" at bounding box center [334, 85] width 5 height 5
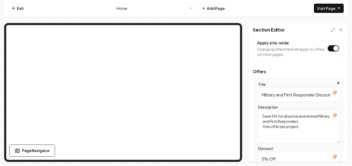
click at [303, 127] on textarea "Save 5% for all active and retired Military and First Responders. One offer per…" at bounding box center [299, 126] width 82 height 33
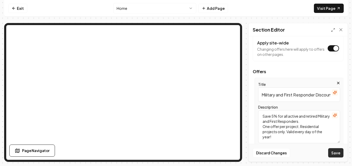
type textarea "Save 5% for all active and retired Military and First Responders. One offer per…"
click at [339, 156] on button "Save" at bounding box center [335, 152] width 15 height 9
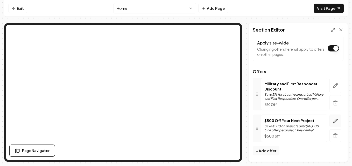
click at [333, 121] on icon "button" at bounding box center [335, 121] width 4 height 4
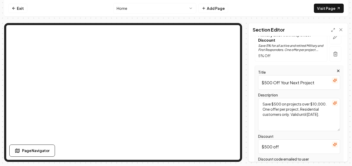
scroll to position [84, 0]
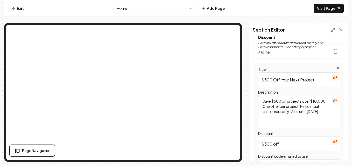
drag, startPoint x: 298, startPoint y: 111, endPoint x: 283, endPoint y: 112, distance: 15.3
click at [283, 112] on textarea "Save $500 on projects over $10,000. One offer per project, Residential customer…" at bounding box center [299, 111] width 82 height 33
type textarea "Save $500 on projects over $10,000. One offer per project, Residential projects…"
click at [331, 150] on button "Save" at bounding box center [335, 152] width 15 height 9
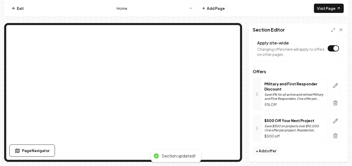
scroll to position [32, 0]
click at [268, 152] on button "+ Add offer" at bounding box center [265, 150] width 27 height 9
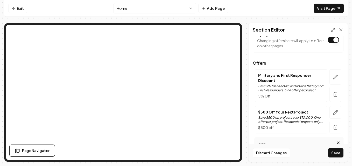
scroll to position [92, 0]
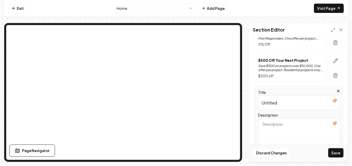
drag, startPoint x: 276, startPoint y: 102, endPoint x: 245, endPoint y: 101, distance: 31.1
click at [245, 101] on div "Page Settings Section Editor Header Special Offers from DirtWorks of [US_STATE]…" at bounding box center [175, 92] width 343 height 139
type input "C"
type input "Commercial Project Discounts"
click at [297, 126] on textarea "Description" at bounding box center [299, 134] width 82 height 33
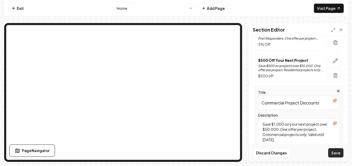
type textarea "Save $1,000 on your next project over $50,000. One offer per project. Commercia…"
click at [332, 151] on button "Save" at bounding box center [335, 152] width 15 height 9
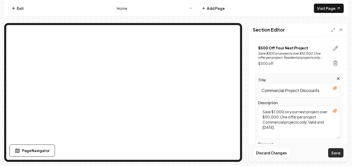
click at [338, 152] on button "Save" at bounding box center [335, 152] width 15 height 9
click at [325, 8] on link "Visit Page" at bounding box center [328, 8] width 30 height 9
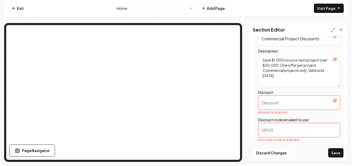
click at [300, 104] on input "Discount" at bounding box center [299, 103] width 82 height 14
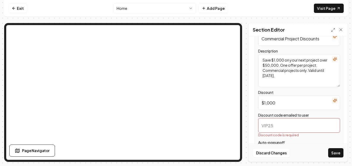
type input "$1,000"
click at [266, 123] on input "Discount code emailed to user" at bounding box center [299, 125] width 82 height 14
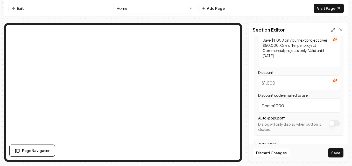
scroll to position [182, 0]
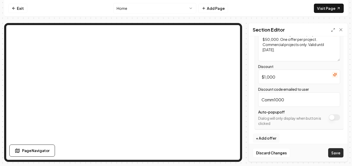
type input "Comm1000"
click at [337, 153] on button "Save" at bounding box center [335, 152] width 15 height 9
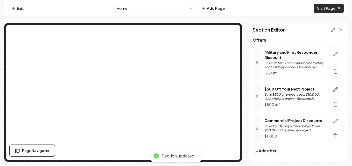
click at [325, 7] on link "Visit Page" at bounding box center [328, 8] width 30 height 9
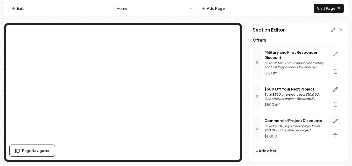
click at [332, 119] on icon "button" at bounding box center [334, 121] width 5 height 5
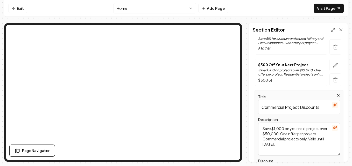
scroll to position [115, 0]
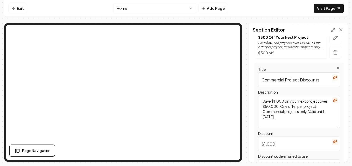
click at [262, 81] on input "Commercial Project Discounts" at bounding box center [299, 79] width 82 height 14
drag, startPoint x: 322, startPoint y: 79, endPoint x: 352, endPoint y: 83, distance: 30.1
click at [351, 83] on html "Computer Required This feature is only available on a computer. Please switch t…" at bounding box center [176, 83] width 352 height 166
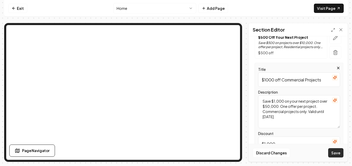
type input "$1000 off Commercial Projects"
click at [335, 153] on button "Save" at bounding box center [335, 152] width 15 height 9
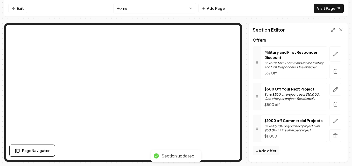
scroll to position [63, 0]
click at [330, 9] on link "Visit Page" at bounding box center [328, 8] width 30 height 9
click at [332, 120] on icon "button" at bounding box center [334, 121] width 5 height 5
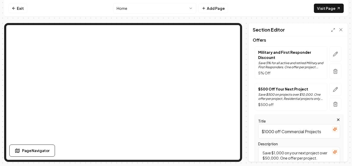
click at [278, 131] on input "$1000 off Commercial Projects" at bounding box center [299, 131] width 82 height 14
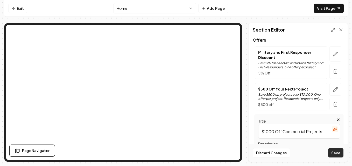
type input "$1000 Off Commercial Projects"
click at [340, 152] on button "Save" at bounding box center [335, 152] width 15 height 9
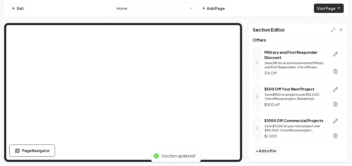
click at [329, 6] on link "Visit Page" at bounding box center [328, 8] width 30 height 9
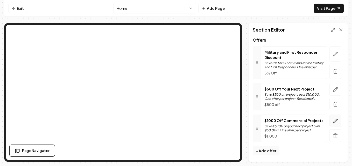
click at [332, 122] on icon "button" at bounding box center [334, 121] width 5 height 5
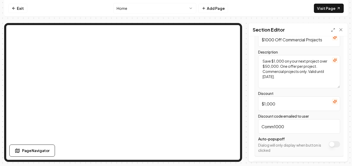
scroll to position [170, 0]
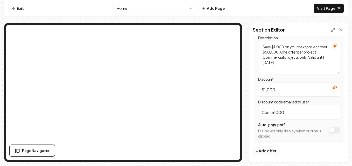
click at [292, 92] on input "$1,000" at bounding box center [299, 89] width 82 height 14
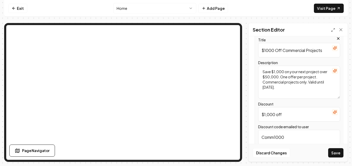
scroll to position [118, 0]
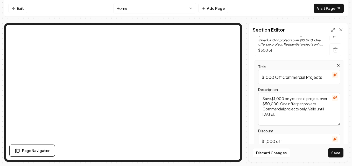
type input "$1,000 off"
click at [266, 77] on input "$1000 Off Commercial Projects" at bounding box center [299, 77] width 82 height 14
type input "$1,000 Off Commercial Projects"
click at [331, 154] on button "Save" at bounding box center [335, 152] width 15 height 9
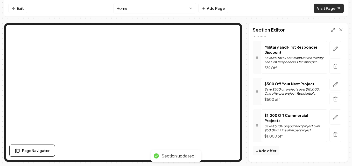
click at [327, 11] on link "Visit Page" at bounding box center [328, 8] width 30 height 9
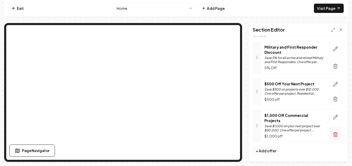
click at [332, 135] on icon "button" at bounding box center [334, 134] width 5 height 5
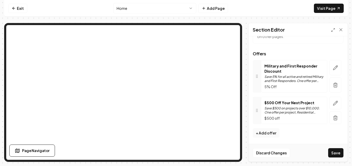
scroll to position [50, 0]
click at [332, 105] on icon "button" at bounding box center [334, 103] width 5 height 5
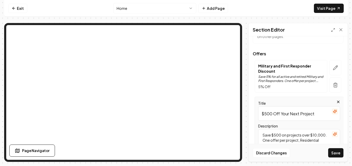
scroll to position [76, 0]
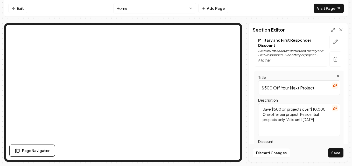
drag, startPoint x: 305, startPoint y: 120, endPoint x: 253, endPoint y: 121, distance: 52.1
click at [253, 121] on div "Title $500 Off Your Next Project Description Save $500 on projects over $10,000…" at bounding box center [297, 138] width 91 height 134
type textarea "Save $500 on projects over $10,000. One offer per project, Valid until [DATE]."
click at [332, 152] on button "Save" at bounding box center [335, 152] width 15 height 9
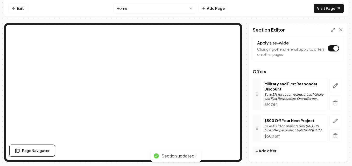
scroll to position [32, 0]
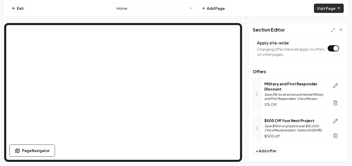
click at [329, 8] on link "Visit Page" at bounding box center [328, 8] width 30 height 9
click at [268, 153] on button "+ Add offer" at bounding box center [265, 150] width 27 height 9
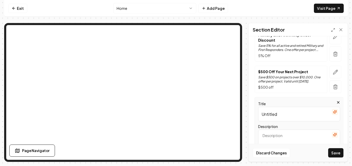
scroll to position [92, 0]
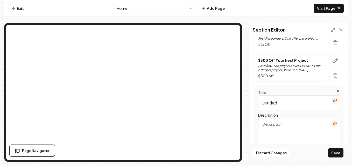
drag, startPoint x: 279, startPoint y: 102, endPoint x: 252, endPoint y: 102, distance: 26.1
click at [252, 102] on div "Title Untitled Description Discount Discount code emailed to user Auto-popup of…" at bounding box center [297, 153] width 91 height 134
type input "S"
type input "Design-Build Consulting"
click at [301, 125] on textarea "Description" at bounding box center [299, 134] width 82 height 33
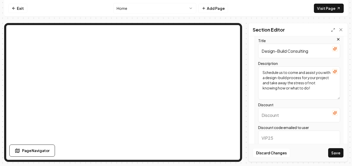
scroll to position [118, 0]
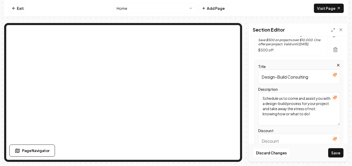
type textarea "Schedule us to come and assist you with a design-build process for your project…"
click at [262, 77] on input "Design-Build Consulting" at bounding box center [299, 77] width 82 height 14
drag, startPoint x: 275, startPoint y: 77, endPoint x: 283, endPoint y: 77, distance: 8.0
click at [275, 77] on input "$500 off Design-Build Consulting" at bounding box center [299, 77] width 82 height 14
type input "$500 Off Design-Build Consulting"
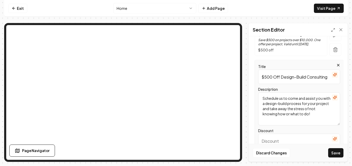
click at [285, 141] on input "Discount" at bounding box center [299, 141] width 82 height 14
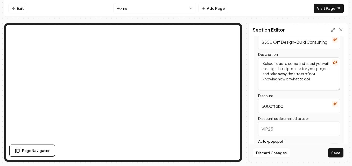
scroll to position [170, 0]
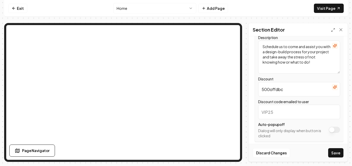
type input "500offdbc"
click at [287, 111] on input "Discount code emailed to user" at bounding box center [299, 112] width 82 height 14
type input "500offdbc"
drag, startPoint x: 278, startPoint y: 89, endPoint x: 254, endPoint y: 93, distance: 24.1
click at [254, 93] on div "Title $500 Off Design-Build Consulting Description Schedule us to come and assi…" at bounding box center [297, 75] width 91 height 134
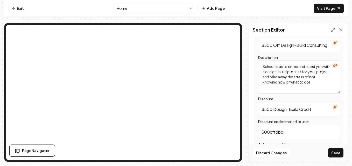
scroll to position [144, 0]
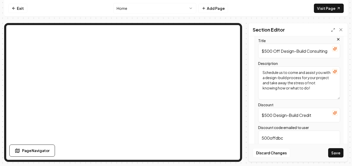
type input "$500 Design-Build Credit"
click at [319, 89] on textarea "Schedule us to come and assist you with a design-build process for your project…" at bounding box center [299, 83] width 82 height 33
drag, startPoint x: 272, startPoint y: 50, endPoint x: 290, endPoint y: 55, distance: 19.0
click at [272, 50] on input "$500 Off Design-Build Consulting" at bounding box center [299, 51] width 82 height 14
type input "50% Off Design-Build Consulting"
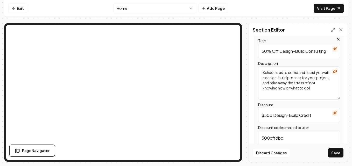
drag, startPoint x: 272, startPoint y: 116, endPoint x: 262, endPoint y: 118, distance: 9.5
click at [262, 118] on input "$500 Design-Build Credit" at bounding box center [299, 115] width 82 height 14
type input "50% Design-Build Credit"
drag, startPoint x: 285, startPoint y: 138, endPoint x: 250, endPoint y: 141, distance: 35.6
click at [250, 141] on div "Header Special Offers from DirtWorks of [US_STATE] Apply site-wide Changing off…" at bounding box center [297, 99] width 99 height 126
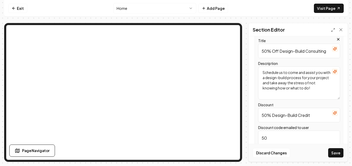
type input "5"
type input "50dbc"
click at [318, 125] on div "Discount code emailed to user 50dbc" at bounding box center [299, 135] width 82 height 21
click at [320, 87] on textarea "Schedule us to come and assist you with a design-build process for your project…" at bounding box center [299, 83] width 82 height 33
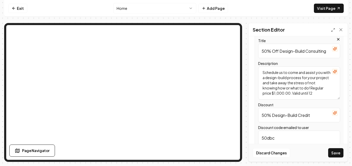
scroll to position [2, 0]
type textarea "Schedule us to come and assist you with a design-build process for your project…"
click at [341, 153] on button "Save" at bounding box center [335, 152] width 15 height 9
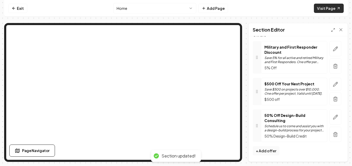
click at [334, 11] on link "Visit Page" at bounding box center [328, 8] width 30 height 9
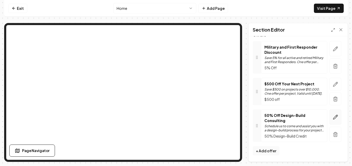
click at [332, 118] on icon "button" at bounding box center [334, 117] width 5 height 5
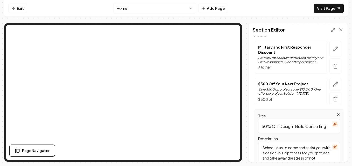
drag, startPoint x: 279, startPoint y: 126, endPoint x: 251, endPoint y: 128, distance: 28.0
click at [251, 128] on div "Header Special Offers from DirtWorks of [US_STATE] Apply site-wide Changing off…" at bounding box center [297, 99] width 99 height 126
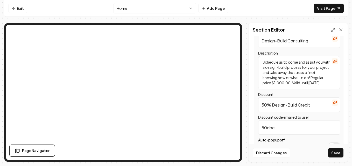
scroll to position [172, 0]
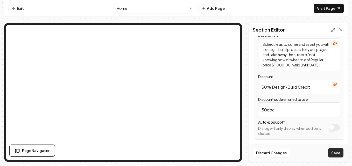
type input "Design-Build Consulting"
drag, startPoint x: 337, startPoint y: 150, endPoint x: 328, endPoint y: 152, distance: 8.4
click at [337, 151] on button "Save" at bounding box center [335, 152] width 15 height 9
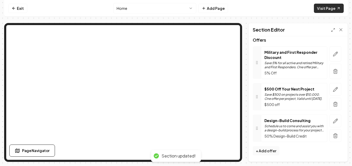
click at [327, 8] on link "Visit Page" at bounding box center [328, 8] width 30 height 9
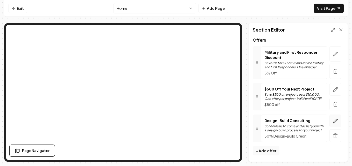
click at [333, 121] on icon "button" at bounding box center [335, 121] width 4 height 4
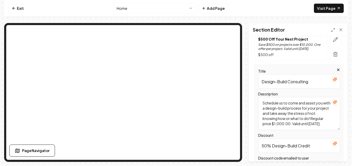
scroll to position [115, 0]
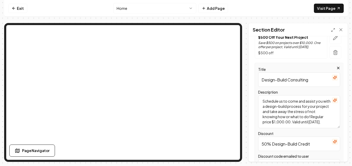
drag, startPoint x: 310, startPoint y: 79, endPoint x: 255, endPoint y: 82, distance: 54.7
click at [255, 82] on div "Title Design-Build Consulting Description Schedule us to come and assist you wi…" at bounding box center [298, 130] width 89 height 134
click at [313, 144] on input "50% Design-Build Credit" at bounding box center [299, 144] width 82 height 14
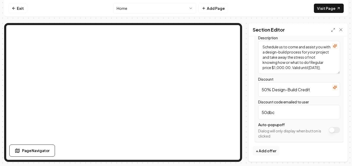
scroll to position [144, 0]
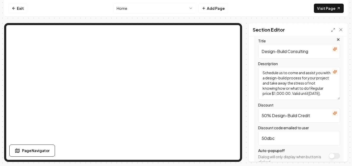
click at [306, 72] on textarea "Schedule us to come and assist you with a design-build process for your project…" at bounding box center [299, 83] width 82 height 33
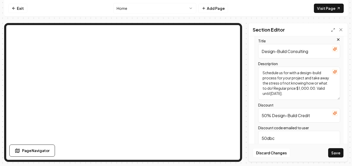
click at [296, 72] on textarea "Schedule us for with a design-build process for your project and take away the …" at bounding box center [299, 83] width 82 height 33
drag, startPoint x: 276, startPoint y: 78, endPoint x: 262, endPoint y: 79, distance: 14.4
click at [262, 79] on textarea "Schedule us for a design-build process for your project and take away the stres…" at bounding box center [299, 83] width 82 height 33
drag, startPoint x: 284, startPoint y: 87, endPoint x: 290, endPoint y: 83, distance: 7.2
click at [290, 83] on textarea "Schedule us for a design-build consult for your project and take away the stres…" at bounding box center [299, 83] width 82 height 33
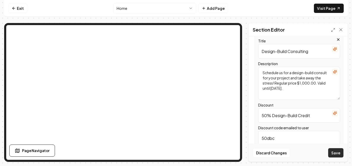
type textarea "Schedule us for a design-build consult for your project and take away the stres…"
click at [336, 155] on button "Save" at bounding box center [335, 152] width 15 height 9
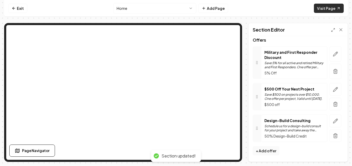
click at [332, 5] on link "Visit Page" at bounding box center [328, 8] width 30 height 9
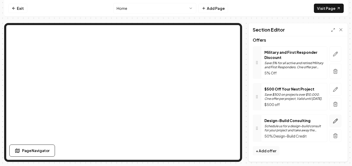
click at [329, 120] on button "button" at bounding box center [335, 121] width 12 height 13
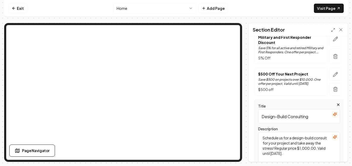
scroll to position [89, 0]
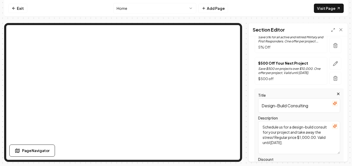
drag, startPoint x: 287, startPoint y: 106, endPoint x: 260, endPoint y: 106, distance: 27.4
click at [260, 106] on input "Design-Build Consulting" at bounding box center [299, 105] width 82 height 14
drag, startPoint x: 296, startPoint y: 105, endPoint x: 270, endPoint y: 108, distance: 26.1
click at [270, 108] on input "Free Consulting" at bounding box center [299, 105] width 82 height 14
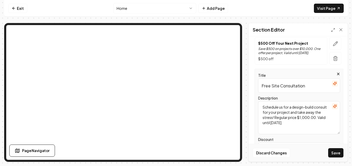
scroll to position [115, 0]
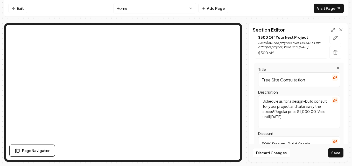
type input "Free Site Consultation"
click at [270, 117] on textarea "Schedule us for a design-build consult for your project and take away the stres…" at bounding box center [299, 111] width 82 height 33
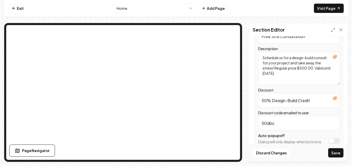
scroll to position [167, 0]
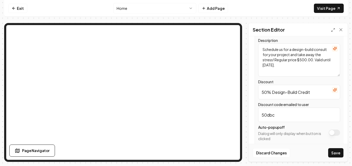
type textarea "Schedule us for a design-build consult for your project and take away the stres…"
drag, startPoint x: 271, startPoint y: 95, endPoint x: 253, endPoint y: 95, distance: 18.6
click at [253, 95] on div "Title Free Site Consultation Description Schedule us for a design-build consult…" at bounding box center [297, 78] width 91 height 134
type input "Free Site Consult"
drag, startPoint x: 264, startPoint y: 115, endPoint x: 249, endPoint y: 116, distance: 14.5
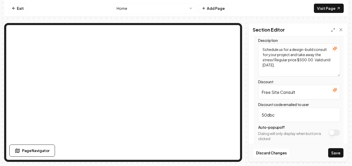
click at [249, 116] on div "Header Special Offers from DirtWorks of [US_STATE] Apply site-wide Changing off…" at bounding box center [297, 99] width 99 height 126
type input "FreeSC"
click at [339, 152] on button "Save" at bounding box center [335, 152] width 15 height 9
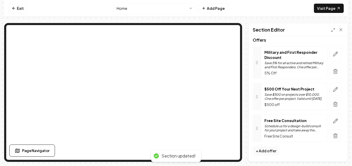
scroll to position [63, 0]
click at [326, 9] on link "Visit Page" at bounding box center [328, 8] width 30 height 9
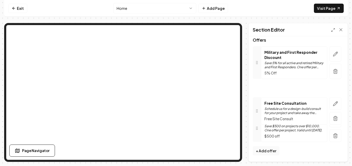
drag, startPoint x: 257, startPoint y: 129, endPoint x: 248, endPoint y: 97, distance: 33.7
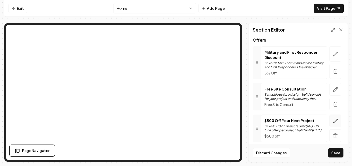
click at [333, 121] on icon "button" at bounding box center [335, 121] width 4 height 4
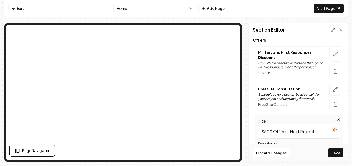
scroll to position [115, 0]
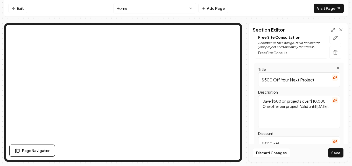
drag, startPoint x: 274, startPoint y: 111, endPoint x: 281, endPoint y: 112, distance: 8.0
click at [273, 111] on textarea "Save $500 on projects over $10,000. One offer per project, Valid until [DATE]." at bounding box center [299, 111] width 82 height 33
type textarea "Save $500 on projects over $10,000. One offer per project, Valid until [DATE]."
click at [339, 151] on button "Save" at bounding box center [335, 152] width 15 height 9
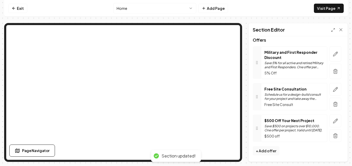
scroll to position [63, 0]
click at [335, 5] on link "Visit Page" at bounding box center [328, 8] width 30 height 9
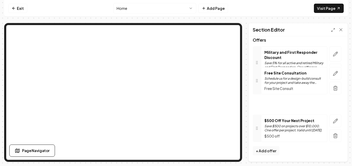
drag, startPoint x: 258, startPoint y: 97, endPoint x: 258, endPoint y: 69, distance: 27.7
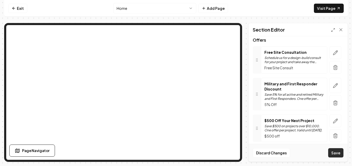
click at [333, 151] on button "Save" at bounding box center [335, 152] width 15 height 9
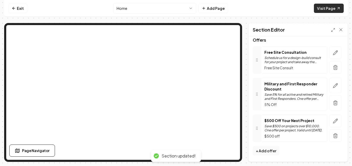
click at [324, 10] on link "Visit Page" at bounding box center [328, 8] width 30 height 9
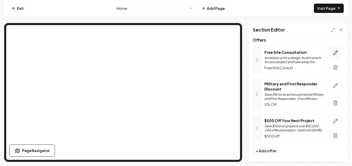
click at [332, 53] on icon "button" at bounding box center [334, 52] width 5 height 5
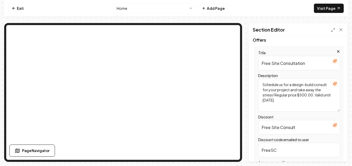
click at [270, 100] on textarea "Schedule us for a design-build consult for your project and take away the stres…" at bounding box center [299, 95] width 82 height 33
drag, startPoint x: 314, startPoint y: 83, endPoint x: 292, endPoint y: 84, distance: 22.5
click at [292, 84] on textarea "Schedule us for a design-build consult for your project and take away the stres…" at bounding box center [299, 95] width 82 height 33
type textarea "Schedule us for a consult for your project and take away the stress! Regular pr…"
click at [332, 152] on button "Save" at bounding box center [335, 152] width 15 height 9
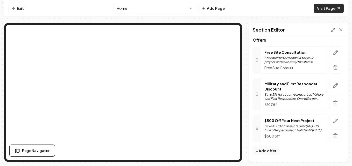
click at [326, 10] on link "Visit Page" at bounding box center [328, 8] width 30 height 9
click at [332, 51] on icon "button" at bounding box center [334, 52] width 5 height 5
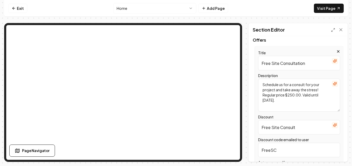
drag, startPoint x: 284, startPoint y: 95, endPoint x: 263, endPoint y: 97, distance: 20.8
click at [263, 97] on textarea "Schedule us for a consult for your project and take away the stress! Regular pr…" at bounding box center [299, 95] width 82 height 33
click at [279, 95] on textarea "Schedule us for a consult for your project and take away the stress! A $250.00.…" at bounding box center [299, 95] width 82 height 33
type textarea "Schedule us for a consult for your project and take away the stress! A $250.00 …"
click at [336, 153] on button "Save" at bounding box center [335, 152] width 15 height 9
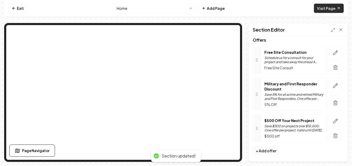
click at [325, 6] on link "Visit Page" at bounding box center [328, 8] width 30 height 9
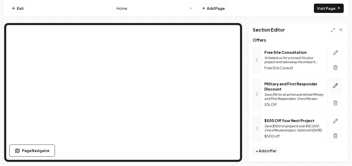
click at [333, 84] on icon "button" at bounding box center [334, 85] width 5 height 5
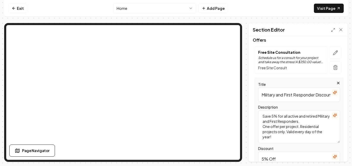
drag, startPoint x: 286, startPoint y: 132, endPoint x: 300, endPoint y: 127, distance: 15.3
click at [300, 127] on textarea "Save 5% for all active and retired Military and First Responders. One offer per…" at bounding box center [299, 126] width 82 height 33
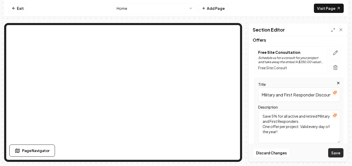
type textarea "Save 5% for all active and retired Military and First Responders. One offer per…"
click at [332, 151] on button "Save" at bounding box center [335, 152] width 15 height 9
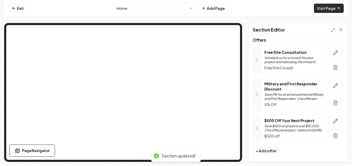
click at [326, 11] on link "Visit Page" at bounding box center [328, 8] width 30 height 9
click at [334, 8] on link "Visit Page" at bounding box center [328, 8] width 30 height 9
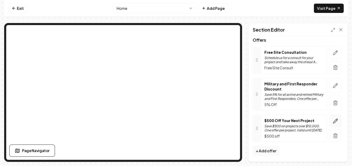
click at [329, 121] on button "button" at bounding box center [335, 121] width 12 height 13
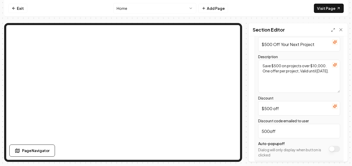
scroll to position [144, 0]
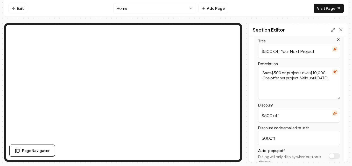
drag, startPoint x: 270, startPoint y: 83, endPoint x: 319, endPoint y: 80, distance: 49.6
click at [319, 80] on textarea "Save $500 on projects over $10,000. One offer per project, Valid until [DATE]." at bounding box center [299, 83] width 82 height 33
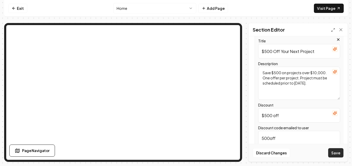
type textarea "Save $500 on projects over $10,000. One offer per project. Project must be sche…"
click at [334, 151] on button "Save" at bounding box center [335, 152] width 15 height 9
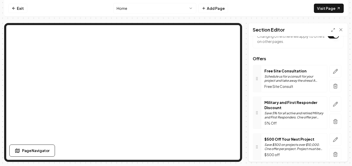
scroll to position [38, 0]
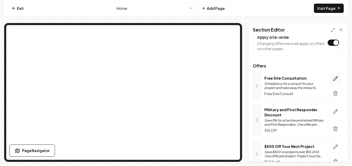
click at [333, 78] on icon "button" at bounding box center [335, 78] width 4 height 4
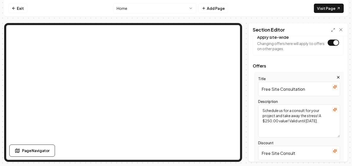
drag, startPoint x: 307, startPoint y: 121, endPoint x: 289, endPoint y: 121, distance: 17.6
click at [289, 121] on textarea "Schedule us for a consult for your project and take away the stress! A $250.00 …" at bounding box center [299, 121] width 82 height 33
click at [298, 126] on textarea "Schedule us for a consult for your project and take away the stress! A $250.00 …" at bounding box center [299, 121] width 82 height 33
type textarea "Schedule us for a consult for your project and take away the stress! A $250.00 …"
click at [340, 154] on button "Save" at bounding box center [335, 152] width 15 height 9
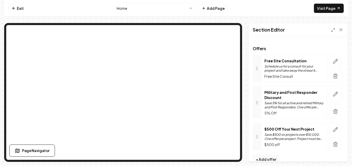
scroll to position [63, 0]
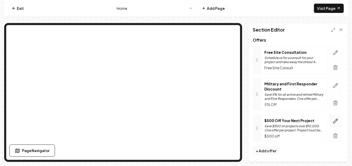
click at [332, 122] on icon "button" at bounding box center [334, 121] width 5 height 5
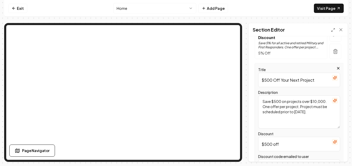
scroll to position [115, 0]
drag, startPoint x: 306, startPoint y: 113, endPoint x: 291, endPoint y: 113, distance: 15.0
click at [291, 113] on textarea "Save $500 on projects over $10,000. One offer per project. Project must be sche…" at bounding box center [299, 111] width 82 height 33
type textarea "Save $500 on projects over $10,000. One offer per project. Project must be unde…"
click at [338, 153] on button "Save" at bounding box center [335, 152] width 15 height 9
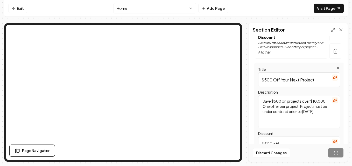
scroll to position [63, 0]
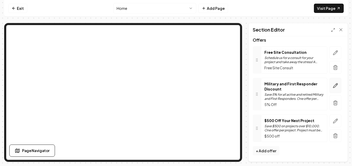
click at [334, 84] on button "button" at bounding box center [335, 85] width 12 height 15
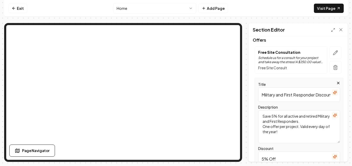
drag, startPoint x: 300, startPoint y: 126, endPoint x: 262, endPoint y: 128, distance: 37.9
click at [262, 128] on textarea "Save 5% for all active and retired Military and First Responders. One offer per…" at bounding box center [299, 126] width 82 height 33
click at [285, 133] on textarea "Save 5% for all active and retired Military and First Responders. One offer per…" at bounding box center [299, 126] width 82 height 33
paste textarea "One offer per project."
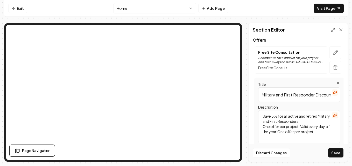
drag, startPoint x: 297, startPoint y: 126, endPoint x: 268, endPoint y: 127, distance: 29.3
click at [268, 127] on textarea "Save 5% for all active and retired Military and First Responders. One offer per…" at bounding box center [299, 126] width 82 height 33
type textarea "Save 5% for all active and retired Military and First Responders. Valid every d…"
click at [332, 151] on button "Save" at bounding box center [335, 152] width 15 height 9
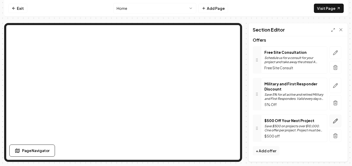
click at [333, 121] on icon "button" at bounding box center [335, 121] width 4 height 4
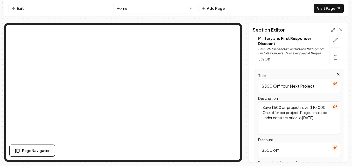
scroll to position [115, 0]
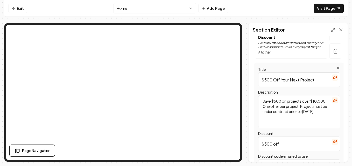
drag, startPoint x: 301, startPoint y: 106, endPoint x: 279, endPoint y: 107, distance: 21.5
click at [279, 107] on textarea "Save $500 on projects over $10,000. One offer per project. Project must be unde…" at bounding box center [299, 111] width 82 height 33
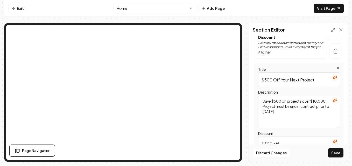
click at [319, 113] on textarea "Save $500 on projects over $10,000. Project must be under contract prior to [DA…" at bounding box center [299, 111] width 82 height 33
paste textarea "One offer per project."
drag, startPoint x: 280, startPoint y: 107, endPoint x: 282, endPoint y: 107, distance: 2.6
click at [280, 107] on textarea "Save $500 on projects over $10,000. Project must be under contract prior to [DA…" at bounding box center [299, 111] width 82 height 33
type textarea "Save $500 on projects over $10,000. Project must be under contract prior to [DA…"
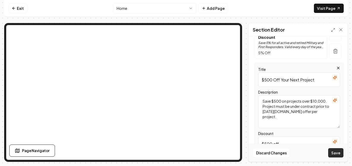
click at [335, 153] on button "Save" at bounding box center [335, 152] width 15 height 9
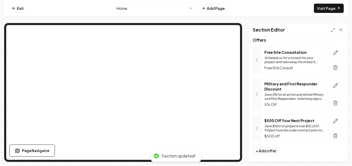
scroll to position [63, 0]
click at [333, 121] on icon "button" at bounding box center [334, 121] width 5 height 5
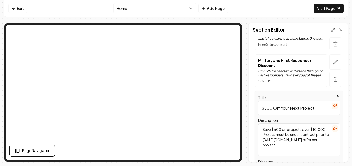
scroll to position [115, 0]
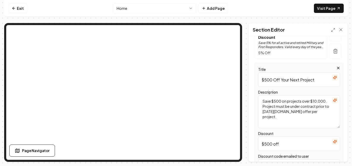
click at [311, 113] on textarea "Save $500 on projects over $10,000. Project must be under contract prior to [DA…" at bounding box center [299, 111] width 82 height 33
type textarea "Save $500 on projects over $10,000. Project must be under contract prior to [DA…"
click at [337, 155] on button "Save" at bounding box center [335, 152] width 15 height 9
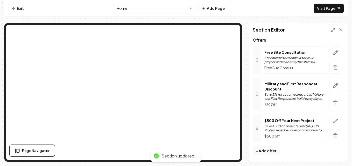
scroll to position [63, 0]
click at [332, 121] on icon "button" at bounding box center [334, 121] width 5 height 5
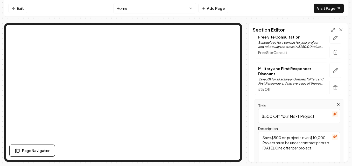
scroll to position [89, 0]
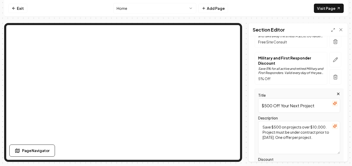
click at [318, 133] on textarea "Save $500 on projects over $10,000. Project must be under contract prior to [DA…" at bounding box center [299, 137] width 82 height 33
type textarea "Save $500 on projects over $10,000. Project must be under written contract prio…"
click at [335, 152] on button "Save" at bounding box center [335, 152] width 15 height 9
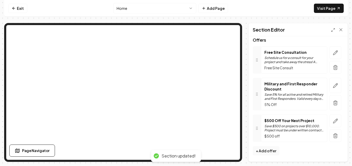
scroll to position [63, 0]
click at [332, 51] on icon "button" at bounding box center [334, 52] width 5 height 5
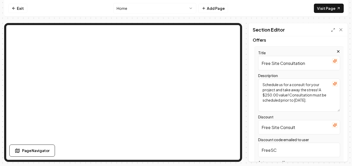
drag, startPoint x: 294, startPoint y: 100, endPoint x: 290, endPoint y: 95, distance: 6.3
click at [290, 95] on textarea "Schedule us for a consult for your project and take away the stress! A $250.00 …" at bounding box center [299, 95] width 82 height 33
click at [295, 101] on textarea "Schedule us for a consult for your project and take away the stress! A $250.00 …" at bounding box center [299, 95] width 82 height 33
type textarea "Schedule us for a consult for your project and take away the stress! A $250.00 …"
click at [334, 151] on button "Save" at bounding box center [335, 152] width 15 height 9
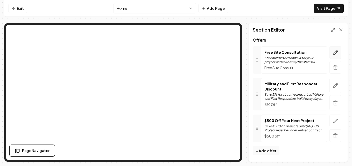
click at [333, 53] on icon "button" at bounding box center [334, 52] width 5 height 5
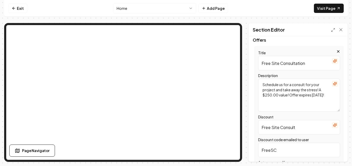
click at [321, 90] on textarea "Schedule us for a consult for your project and take away the stress! A $250.00 …" at bounding box center [299, 95] width 82 height 33
type textarea "Schedule us for a consult for your project and take away the stress! Up to a $2…"
click at [335, 151] on button "Save" at bounding box center [335, 152] width 15 height 9
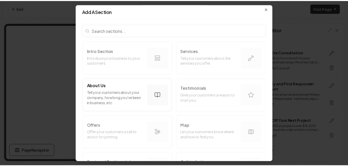
scroll to position [0, 0]
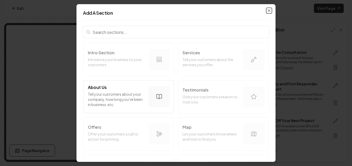
click at [267, 11] on icon "button" at bounding box center [269, 11] width 4 height 4
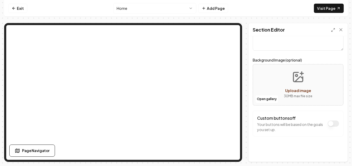
scroll to position [56, 0]
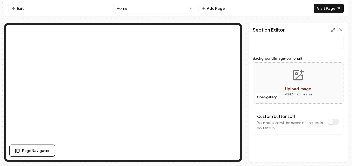
click at [328, 123] on button "Custom buttons off" at bounding box center [332, 122] width 11 height 6
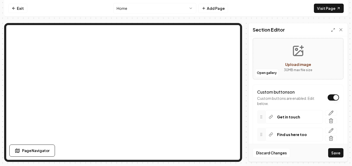
scroll to position [104, 0]
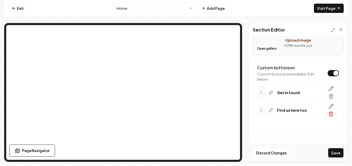
click at [328, 114] on icon "button" at bounding box center [330, 114] width 5 height 5
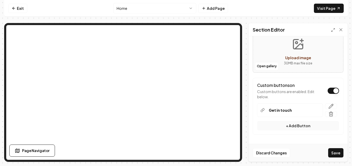
scroll to position [87, 0]
click at [328, 106] on icon "button" at bounding box center [330, 106] width 4 height 4
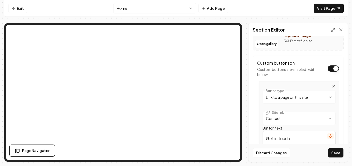
scroll to position [138, 0]
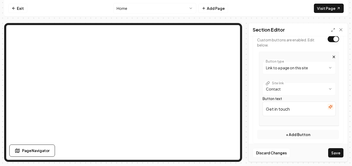
click at [305, 69] on html "**********" at bounding box center [176, 83] width 352 height 166
click at [295, 87] on input "/" at bounding box center [298, 88] width 73 height 14
type input "[PHONE_NUMBER]"
click at [298, 131] on button "+ Add Button" at bounding box center [298, 134] width 82 height 9
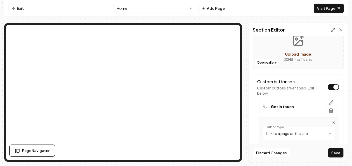
scroll to position [87, 0]
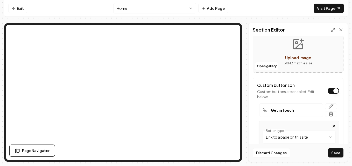
click at [293, 111] on div "Get in touch" at bounding box center [291, 110] width 64 height 13
click at [328, 105] on icon "button" at bounding box center [330, 106] width 5 height 5
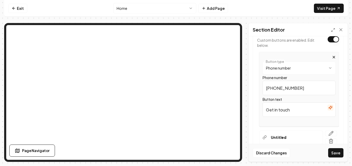
scroll to position [140, 0]
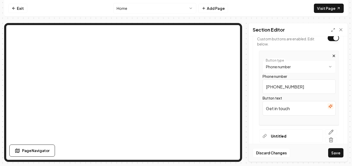
drag, startPoint x: 301, startPoint y: 110, endPoint x: 247, endPoint y: 110, distance: 54.6
click at [247, 110] on div "**********" at bounding box center [175, 92] width 343 height 139
type input "C"
click at [328, 132] on icon "button" at bounding box center [330, 132] width 5 height 5
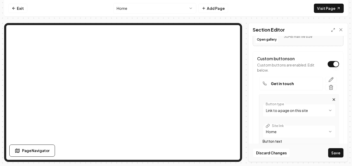
scroll to position [113, 0]
click at [274, 154] on button "Discard Changes" at bounding box center [270, 152] width 37 height 9
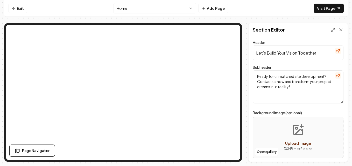
scroll to position [0, 0]
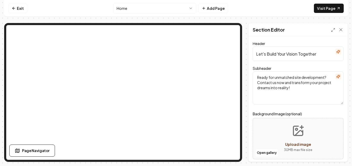
click at [177, 9] on html "Computer Required This feature is only available on a computer. Please switch t…" at bounding box center [176, 83] width 352 height 166
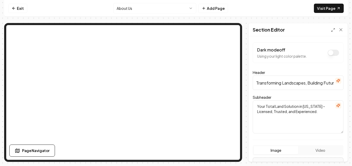
drag, startPoint x: 308, startPoint y: 84, endPoint x: 313, endPoint y: 85, distance: 5.2
click at [307, 84] on input "Transforming Landscapes, Building Futures" at bounding box center [297, 83] width 91 height 14
type input "Transforming Landscapes and Building Futures"
click at [337, 153] on button "Save" at bounding box center [335, 152] width 15 height 9
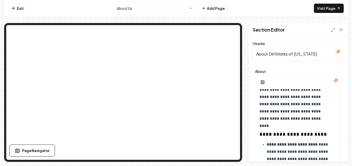
scroll to position [26, 0]
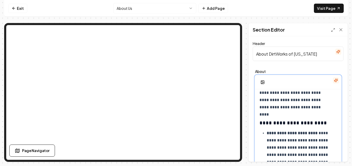
click at [297, 94] on p "**********" at bounding box center [293, 89] width 69 height 43
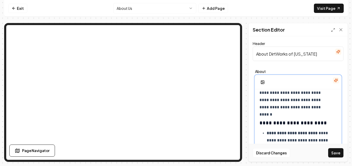
scroll to position [52, 0]
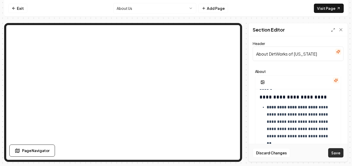
click at [333, 152] on button "Save" at bounding box center [335, 152] width 15 height 9
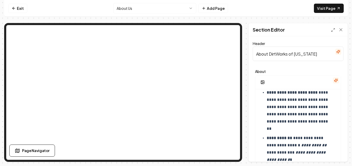
scroll to position [78, 0]
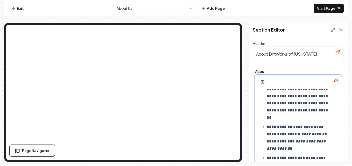
click at [296, 149] on p "**********" at bounding box center [297, 137] width 62 height 29
click at [273, 141] on p "**********" at bounding box center [297, 137] width 62 height 29
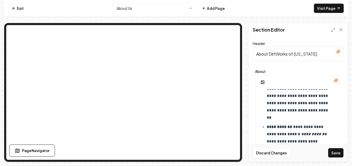
drag, startPoint x: 339, startPoint y: 153, endPoint x: 313, endPoint y: 150, distance: 26.1
click at [339, 153] on button "Save" at bounding box center [335, 152] width 15 height 9
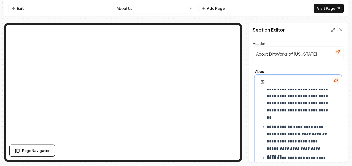
click at [301, 149] on em "**********" at bounding box center [293, 152] width 54 height 11
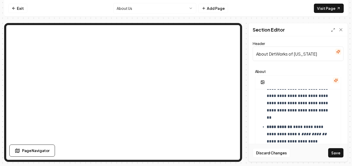
drag, startPoint x: 335, startPoint y: 151, endPoint x: 320, endPoint y: 151, distance: 14.8
click at [334, 151] on button "Save" at bounding box center [335, 152] width 15 height 9
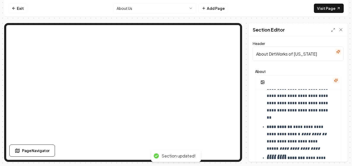
scroll to position [104, 0]
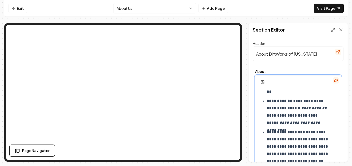
drag, startPoint x: 317, startPoint y: 108, endPoint x: 322, endPoint y: 108, distance: 4.7
click at [318, 108] on em "**********" at bounding box center [313, 108] width 25 height 4
click at [324, 108] on em "**********" at bounding box center [313, 108] width 25 height 4
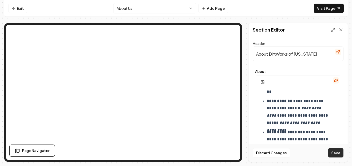
click at [332, 151] on button "Save" at bounding box center [335, 152] width 15 height 9
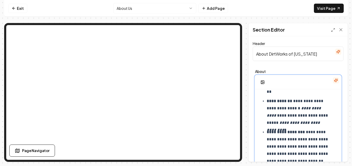
click at [321, 124] on p "**********" at bounding box center [297, 112] width 62 height 29
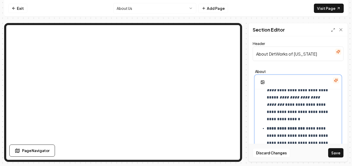
scroll to position [129, 0]
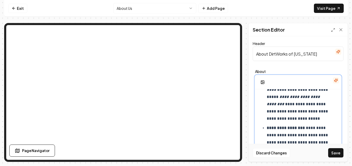
click at [318, 104] on p "**********" at bounding box center [297, 97] width 62 height 51
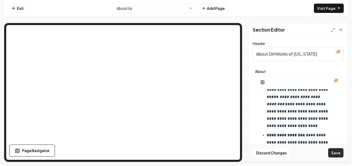
click at [334, 151] on button "Save" at bounding box center [335, 152] width 15 height 9
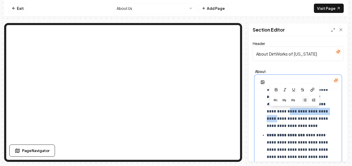
drag, startPoint x: 319, startPoint y: 112, endPoint x: 269, endPoint y: 115, distance: 50.6
click at [269, 115] on p "**********" at bounding box center [297, 101] width 62 height 58
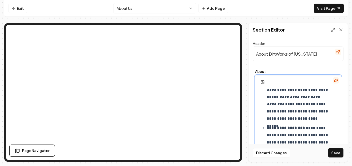
click at [327, 105] on p "**********" at bounding box center [297, 97] width 62 height 51
click at [286, 104] on p "**********" at bounding box center [297, 97] width 62 height 51
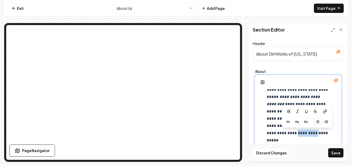
drag, startPoint x: 317, startPoint y: 133, endPoint x: 297, endPoint y: 133, distance: 20.2
click at [297, 133] on p "**********" at bounding box center [297, 108] width 62 height 72
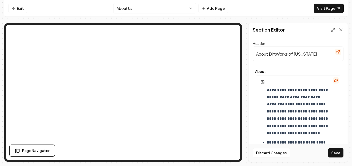
click at [336, 152] on button "Save" at bounding box center [335, 152] width 15 height 9
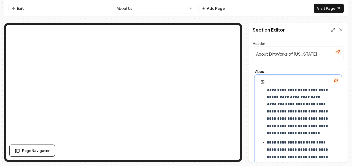
click at [288, 119] on p "**********" at bounding box center [297, 104] width 62 height 65
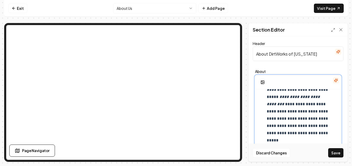
click at [286, 125] on p "**********" at bounding box center [297, 108] width 62 height 72
drag, startPoint x: 290, startPoint y: 133, endPoint x: 298, endPoint y: 133, distance: 7.5
click at [291, 133] on p "**********" at bounding box center [297, 108] width 62 height 72
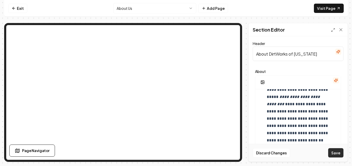
click at [334, 154] on button "Save" at bounding box center [335, 152] width 15 height 9
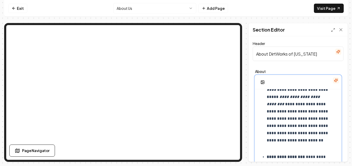
click at [321, 97] on p "**********" at bounding box center [297, 112] width 62 height 80
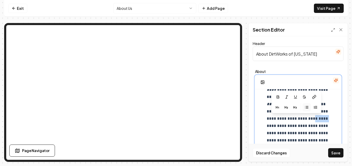
drag, startPoint x: 303, startPoint y: 118, endPoint x: 290, endPoint y: 119, distance: 12.4
click at [290, 119] on p "**********" at bounding box center [297, 119] width 62 height 94
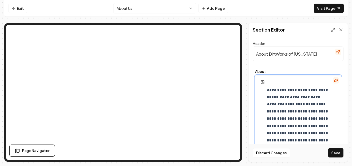
click at [309, 125] on p "**********" at bounding box center [297, 119] width 62 height 94
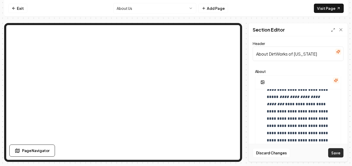
click at [327, 151] on div "Discard Changes Save" at bounding box center [297, 153] width 99 height 18
click at [329, 151] on button "Save" at bounding box center [335, 152] width 15 height 9
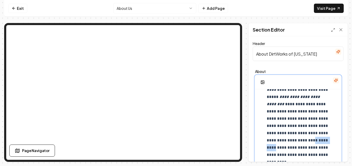
drag, startPoint x: 312, startPoint y: 140, endPoint x: 286, endPoint y: 141, distance: 25.9
click at [286, 141] on p "**********" at bounding box center [297, 119] width 62 height 94
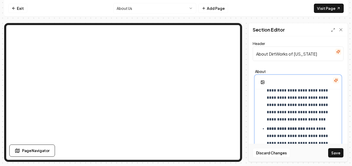
scroll to position [155, 0]
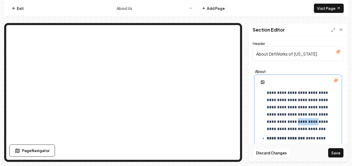
drag, startPoint x: 291, startPoint y: 123, endPoint x: 266, endPoint y: 123, distance: 24.6
click at [266, 123] on p "**********" at bounding box center [297, 89] width 62 height 87
click at [266, 123] on ul "**********" at bounding box center [297, 89] width 77 height 178
click at [294, 129] on p "**********" at bounding box center [297, 89] width 62 height 87
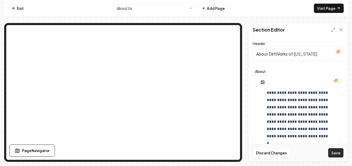
click at [335, 151] on button "Save" at bounding box center [335, 152] width 15 height 9
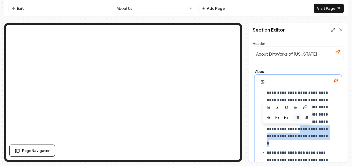
drag, startPoint x: 285, startPoint y: 136, endPoint x: 288, endPoint y: 129, distance: 7.5
click at [288, 129] on p "**********" at bounding box center [297, 96] width 62 height 101
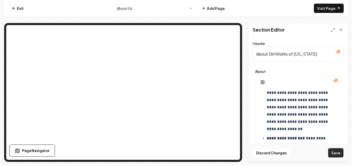
click at [336, 155] on button "Save" at bounding box center [335, 152] width 15 height 9
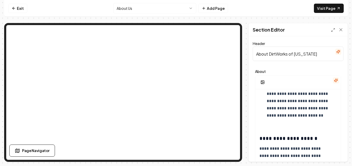
scroll to position [181, 0]
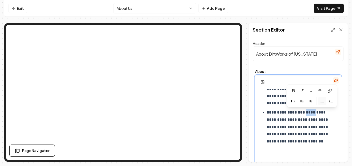
drag, startPoint x: 318, startPoint y: 112, endPoint x: 306, endPoint y: 113, distance: 11.9
click at [306, 113] on p "**********" at bounding box center [297, 130] width 62 height 43
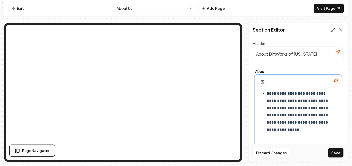
scroll to position [207, 0]
click at [279, 116] on p "**********" at bounding box center [297, 108] width 62 height 51
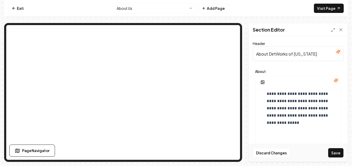
drag, startPoint x: 337, startPoint y: 152, endPoint x: 315, endPoint y: 152, distance: 21.7
click at [337, 152] on button "Save" at bounding box center [335, 152] width 15 height 9
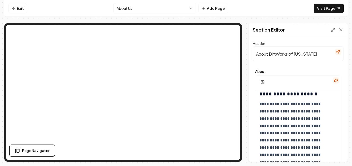
scroll to position [285, 0]
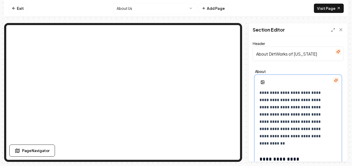
click at [283, 122] on p "**********" at bounding box center [293, 111] width 69 height 72
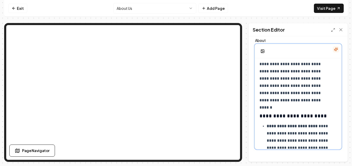
scroll to position [0, 0]
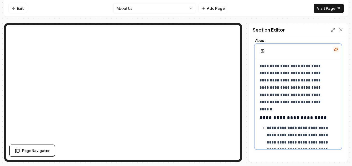
drag, startPoint x: 321, startPoint y: 103, endPoint x: 328, endPoint y: 103, distance: 6.5
click at [321, 103] on p "**********" at bounding box center [293, 83] width 69 height 43
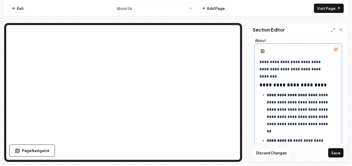
scroll to position [82, 0]
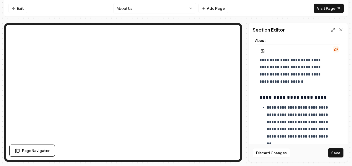
click at [334, 152] on button "Save" at bounding box center [335, 152] width 15 height 9
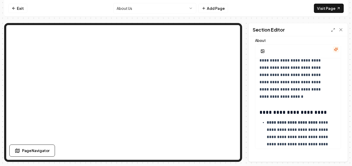
scroll to position [56, 0]
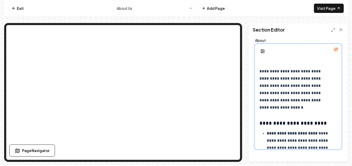
click at [313, 70] on p "**********" at bounding box center [293, 89] width 69 height 43
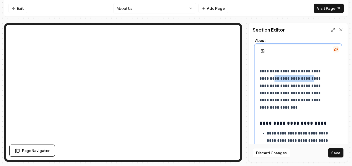
drag, startPoint x: 308, startPoint y: 78, endPoint x: 274, endPoint y: 80, distance: 33.7
click at [274, 80] on p "**********" at bounding box center [293, 89] width 69 height 43
click at [299, 85] on p "**********" at bounding box center [293, 89] width 69 height 43
drag, startPoint x: 298, startPoint y: 86, endPoint x: 279, endPoint y: 87, distance: 19.2
click at [279, 87] on p "**********" at bounding box center [293, 89] width 69 height 43
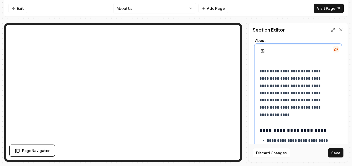
click at [294, 112] on p "**********" at bounding box center [293, 93] width 69 height 51
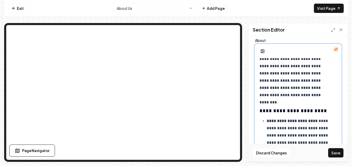
scroll to position [135, 0]
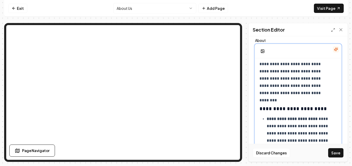
click at [292, 93] on p "**********" at bounding box center [293, 42] width 69 height 109
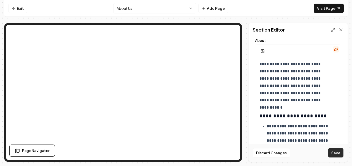
click at [336, 151] on button "Save" at bounding box center [335, 152] width 15 height 9
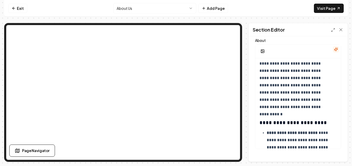
scroll to position [109, 0]
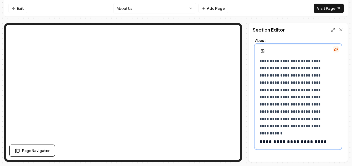
click at [300, 84] on p "**********" at bounding box center [293, 72] width 69 height 116
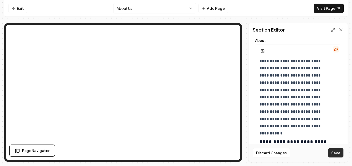
click at [339, 153] on button "Save" at bounding box center [335, 152] width 15 height 9
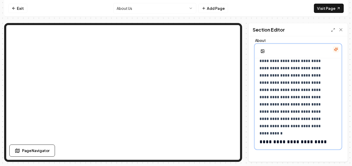
click at [290, 118] on p "**********" at bounding box center [293, 72] width 69 height 116
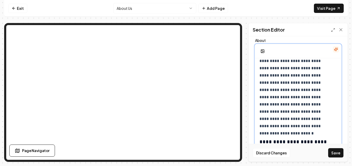
click at [316, 119] on p "**********" at bounding box center [293, 72] width 69 height 116
click at [307, 126] on p "**********" at bounding box center [293, 72] width 69 height 116
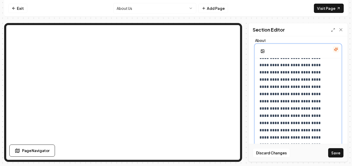
scroll to position [127, 0]
click at [289, 101] on p "**********" at bounding box center [293, 72] width 69 height 152
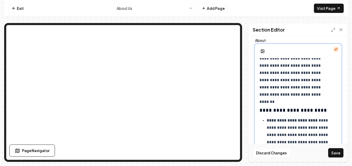
scroll to position [205, 0]
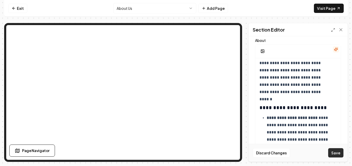
click at [338, 155] on button "Save" at bounding box center [335, 152] width 15 height 9
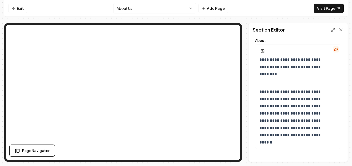
scroll to position [153, 0]
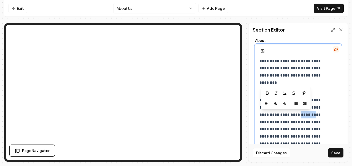
drag, startPoint x: 291, startPoint y: 115, endPoint x: 279, endPoint y: 115, distance: 12.4
click at [279, 115] on p "**********" at bounding box center [293, 122] width 69 height 51
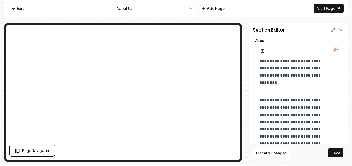
click at [333, 153] on button "Save" at bounding box center [335, 152] width 15 height 9
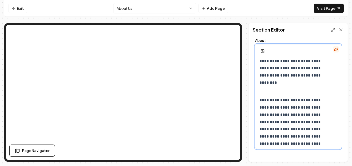
drag, startPoint x: 306, startPoint y: 101, endPoint x: 311, endPoint y: 101, distance: 4.7
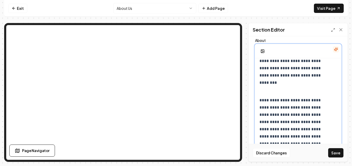
click at [277, 108] on p "**********" at bounding box center [293, 122] width 69 height 51
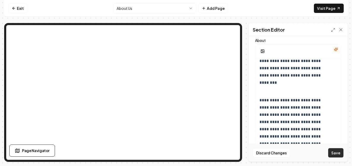
click at [341, 152] on button "Save" at bounding box center [335, 152] width 15 height 9
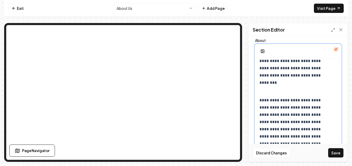
click at [268, 107] on p "**********" at bounding box center [293, 122] width 69 height 51
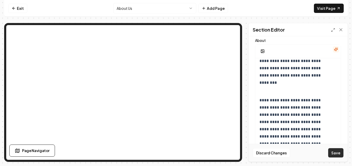
click at [339, 151] on button "Save" at bounding box center [335, 152] width 15 height 9
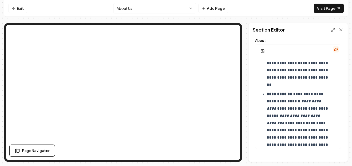
scroll to position [282, 0]
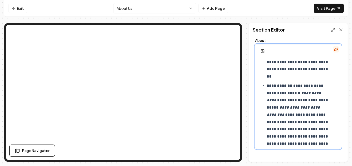
click at [323, 107] on p "**********" at bounding box center [297, 125] width 62 height 87
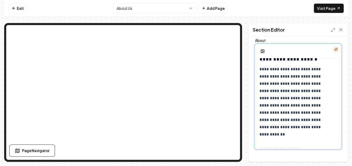
scroll to position [464, 0]
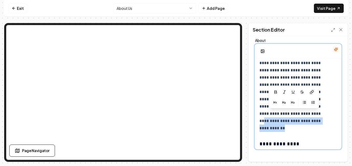
drag, startPoint x: 287, startPoint y: 127, endPoint x: 302, endPoint y: 114, distance: 20.4
click at [302, 114] on p "**********" at bounding box center [293, 96] width 69 height 72
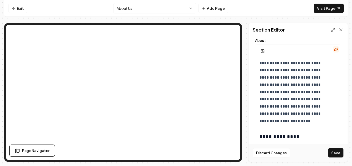
click at [332, 152] on button "Save" at bounding box center [335, 152] width 15 height 9
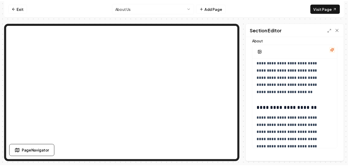
scroll to position [619, 0]
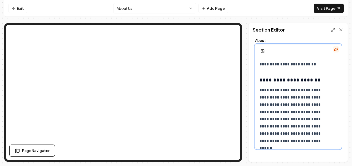
click at [322, 120] on p "**********" at bounding box center [293, 116] width 69 height 58
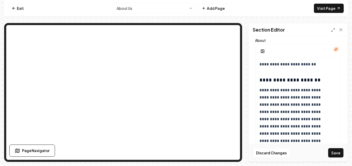
click at [338, 152] on button "Save" at bounding box center [335, 152] width 15 height 9
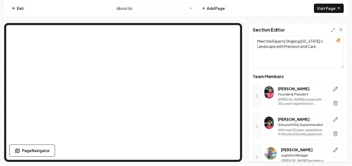
scroll to position [78, 0]
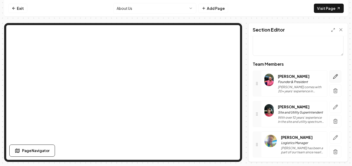
click at [332, 77] on icon "button" at bounding box center [334, 76] width 5 height 5
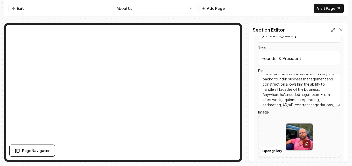
scroll to position [41, 0]
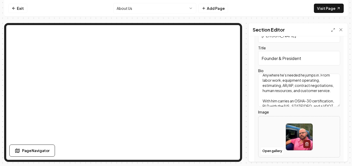
drag, startPoint x: 286, startPoint y: 90, endPoint x: 322, endPoint y: 96, distance: 36.5
click at [322, 96] on textarea "[PERSON_NAME] comes with 20+ years' experience in management of multi-million-d…" at bounding box center [299, 90] width 82 height 33
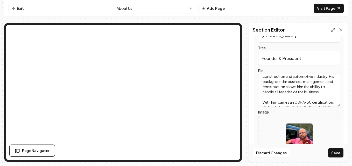
scroll to position [26, 0]
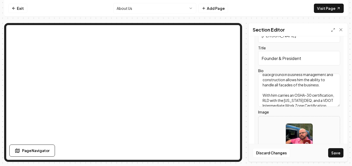
type textarea "[PERSON_NAME] comes with 20+ years' experience in management of multi-million-d…"
click at [339, 154] on button "Save" at bounding box center [335, 152] width 15 height 9
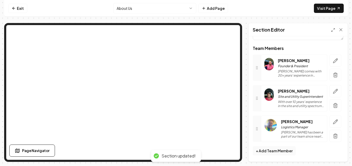
scroll to position [98, 0]
click at [332, 89] on icon "button" at bounding box center [334, 91] width 5 height 5
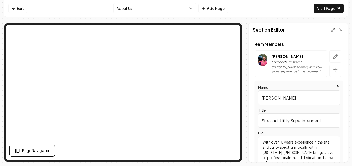
scroll to position [123, 0]
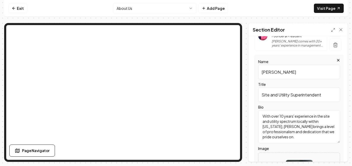
drag, startPoint x: 263, startPoint y: 116, endPoint x: 272, endPoint y: 115, distance: 8.3
click at [263, 116] on textarea "With over 10 years' experience in the site and utility spectrum locally within …" at bounding box center [299, 126] width 82 height 33
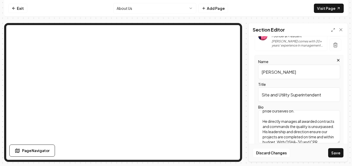
scroll to position [52, 0]
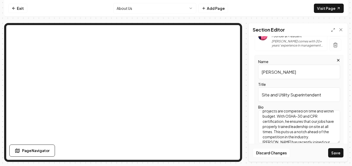
drag, startPoint x: 324, startPoint y: 132, endPoint x: 306, endPoint y: 131, distance: 17.6
click at [306, 131] on textarea "With over 10 years' experience in the site and utility spectrum locally within …" at bounding box center [299, 126] width 82 height 33
drag, startPoint x: 305, startPoint y: 133, endPoint x: 313, endPoint y: 128, distance: 8.9
click at [313, 128] on textarea "With over 10 years' experience in the site and utility spectrum locally within …" at bounding box center [299, 126] width 82 height 33
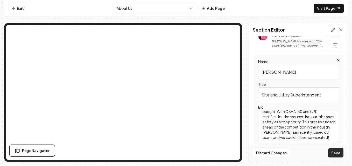
type textarea "With over 10 years' experience in the site and utility spectrum locally within …"
click at [334, 152] on button "Save" at bounding box center [335, 152] width 15 height 9
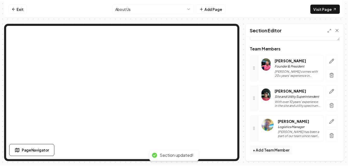
scroll to position [98, 0]
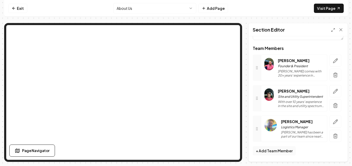
click at [163, 10] on html "Computer Required This feature is only available on a computer. Please switch t…" at bounding box center [176, 83] width 352 height 166
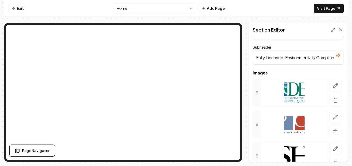
scroll to position [49, 0]
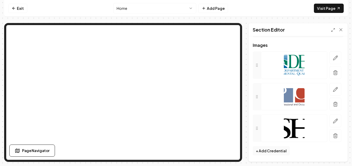
click at [269, 152] on button "+ Add Credential" at bounding box center [270, 150] width 37 height 9
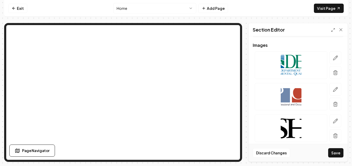
scroll to position [156, 0]
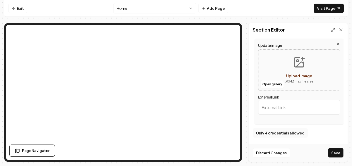
click at [297, 78] on span "Upload image" at bounding box center [299, 76] width 26 height 5
type input "**********"
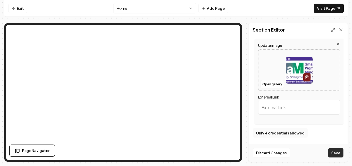
click at [335, 153] on button "Save" at bounding box center [335, 152] width 15 height 9
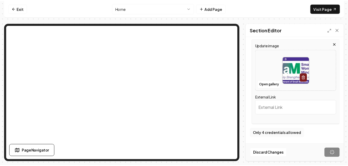
scroll to position [81, 0]
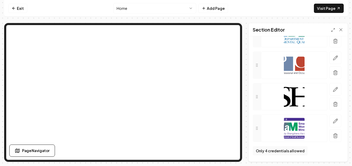
click at [163, 12] on html "Computer Required This feature is only available on a computer. Please switch t…" at bounding box center [176, 83] width 352 height 166
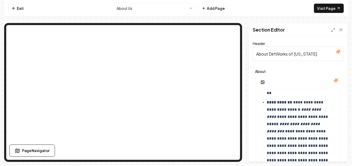
scroll to position [285, 0]
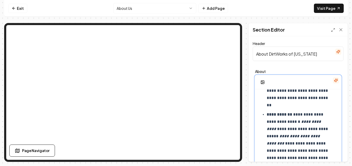
click at [323, 136] on p "**********" at bounding box center [297, 154] width 62 height 87
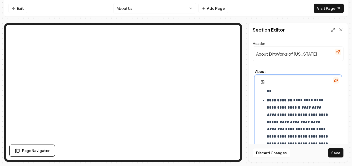
scroll to position [311, 0]
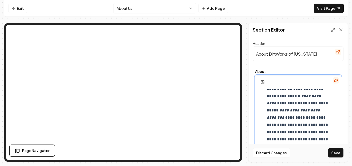
click at [284, 110] on em "**********" at bounding box center [293, 113] width 54 height 11
drag, startPoint x: 306, startPoint y: 112, endPoint x: 266, endPoint y: 113, distance: 39.9
click at [266, 113] on ul "**********" at bounding box center [297, 140] width 77 height 200
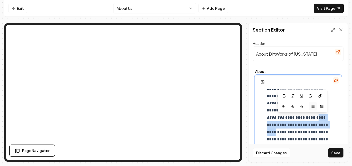
drag, startPoint x: 312, startPoint y: 126, endPoint x: 293, endPoint y: 119, distance: 20.7
click at [293, 119] on p "**********" at bounding box center [297, 135] width 62 height 101
click at [292, 96] on icon "button" at bounding box center [292, 96] width 4 height 4
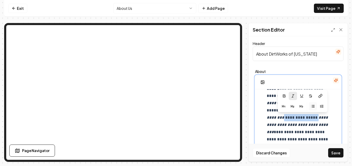
click at [332, 120] on div "**********" at bounding box center [297, 141] width 85 height 724
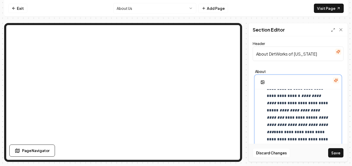
scroll to position [285, 0]
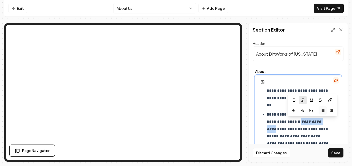
drag, startPoint x: 325, startPoint y: 121, endPoint x: 298, endPoint y: 122, distance: 27.7
click at [298, 122] on p "**********" at bounding box center [297, 161] width 62 height 101
click at [294, 132] on p "**********" at bounding box center [297, 161] width 62 height 101
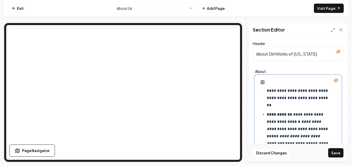
drag, startPoint x: 309, startPoint y: 121, endPoint x: 317, endPoint y: 122, distance: 8.1
click at [309, 121] on em "**********" at bounding box center [293, 125] width 55 height 11
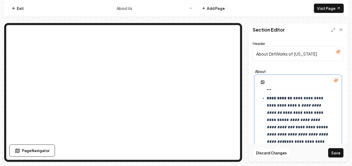
scroll to position [311, 0]
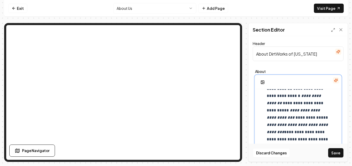
click at [282, 103] on em "**********" at bounding box center [293, 99] width 55 height 11
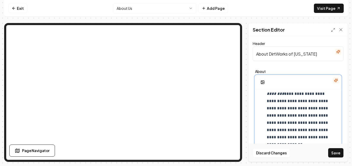
scroll to position [337, 0]
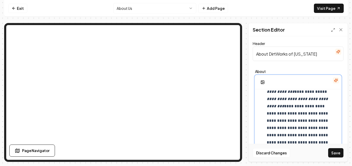
click at [327, 101] on p "**********" at bounding box center [297, 109] width 62 height 101
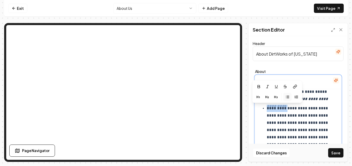
drag, startPoint x: 288, startPoint y: 108, endPoint x: 266, endPoint y: 109, distance: 21.5
click at [266, 109] on p "**********" at bounding box center [297, 134] width 62 height 58
click at [256, 85] on icon "button" at bounding box center [258, 87] width 4 height 4
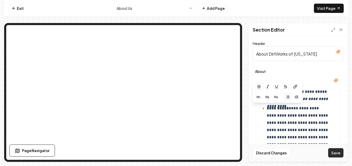
click at [332, 152] on button "Save" at bounding box center [335, 152] width 15 height 9
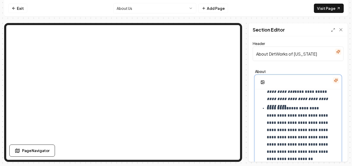
click at [271, 116] on p "**********" at bounding box center [297, 134] width 62 height 58
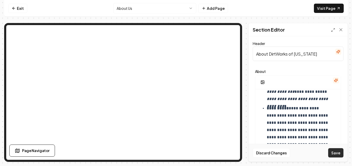
click at [340, 154] on button "Save" at bounding box center [335, 152] width 15 height 9
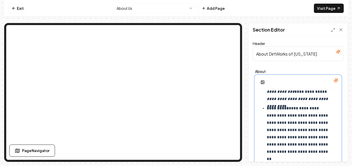
click at [288, 91] on p "**********" at bounding box center [297, 80] width 62 height 43
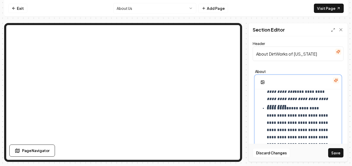
scroll to position [335, 0]
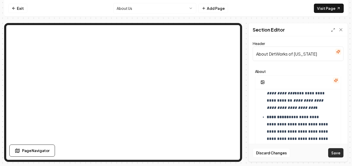
click at [334, 151] on button "Save" at bounding box center [335, 152] width 15 height 9
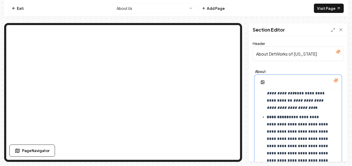
click at [309, 93] on p "**********" at bounding box center [297, 86] width 62 height 51
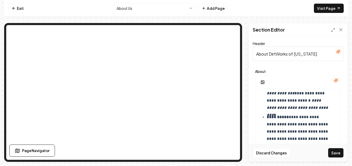
click at [338, 154] on button "Save" at bounding box center [335, 152] width 15 height 9
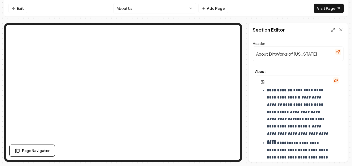
scroll to position [413, 0]
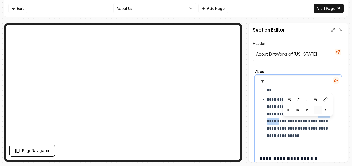
drag, startPoint x: 321, startPoint y: 122, endPoint x: 294, endPoint y: 124, distance: 27.0
click at [294, 124] on p "**********" at bounding box center [297, 121] width 62 height 51
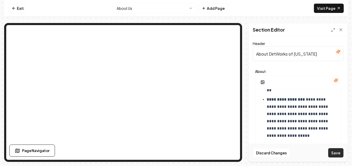
click at [339, 152] on button "Save" at bounding box center [335, 152] width 15 height 9
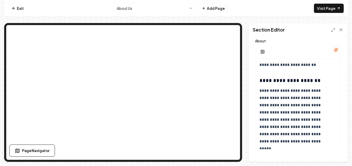
scroll to position [31, 0]
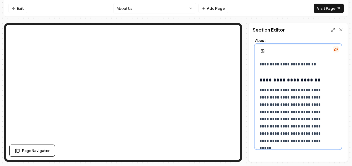
drag, startPoint x: 328, startPoint y: 107, endPoint x: 336, endPoint y: 107, distance: 8.5
click at [328, 107] on p "**********" at bounding box center [293, 116] width 69 height 58
click at [313, 119] on p "**********" at bounding box center [293, 116] width 69 height 58
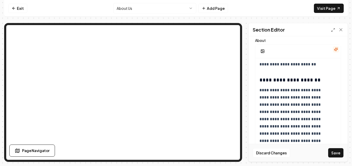
click at [333, 150] on button "Save" at bounding box center [335, 152] width 15 height 9
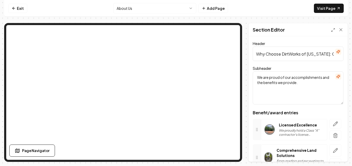
scroll to position [0, 55]
drag, startPoint x: 322, startPoint y: 54, endPoint x: 351, endPoint y: 58, distance: 29.8
click at [351, 58] on html "Computer Required This feature is only available on a computer. Please switch t…" at bounding box center [176, 83] width 352 height 166
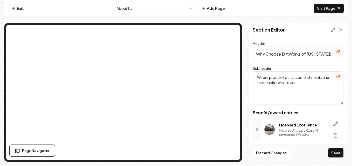
scroll to position [0, 0]
type input "Why Choose DirtWorks of [US_STATE]?"
click at [331, 150] on button "Save" at bounding box center [335, 152] width 15 height 9
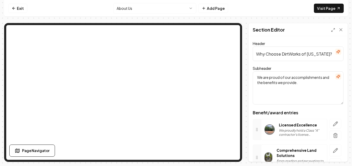
drag, startPoint x: 308, startPoint y: 86, endPoint x: 257, endPoint y: 77, distance: 52.4
click at [257, 77] on textarea "We are proud of our accomplishments and the benefits we provide." at bounding box center [297, 87] width 91 height 33
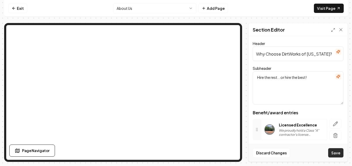
click at [331, 151] on button "Save" at bounding box center [335, 152] width 15 height 9
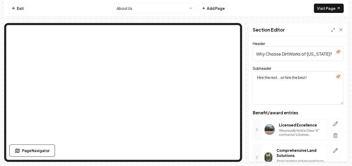
click at [254, 78] on textarea "Hire the rest...or hire the best!" at bounding box center [297, 87] width 91 height 33
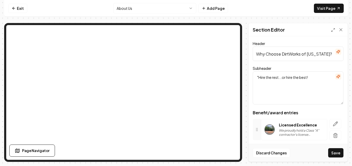
click at [314, 79] on textarea ""Hire the rest...or hire the best!" at bounding box center [297, 87] width 91 height 33
type textarea ""Hire the rest...or hire the best!""
click at [336, 156] on button "Save" at bounding box center [335, 152] width 15 height 9
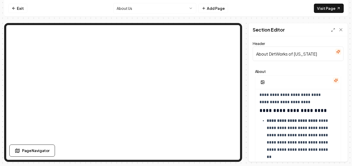
scroll to position [259, 0]
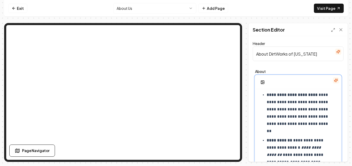
click at [314, 130] on p "**********" at bounding box center [297, 112] width 62 height 43
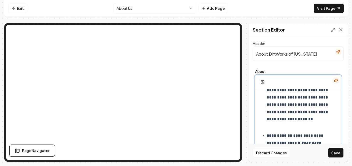
scroll to position [311, 0]
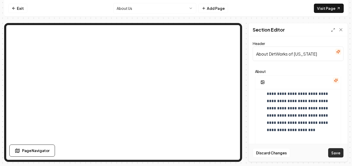
click at [335, 154] on button "Save" at bounding box center [335, 152] width 15 height 9
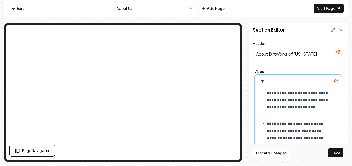
scroll to position [362, 0]
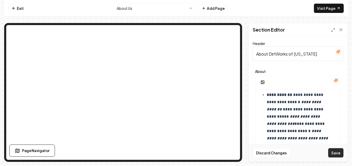
click at [337, 151] on button "Save" at bounding box center [335, 152] width 15 height 9
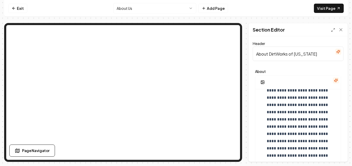
scroll to position [259, 0]
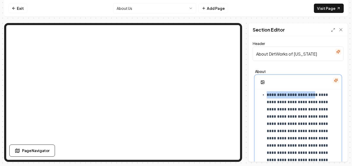
drag, startPoint x: 318, startPoint y: 95, endPoint x: 269, endPoint y: 97, distance: 48.5
click at [267, 97] on strong "**********" at bounding box center [291, 95] width 51 height 4
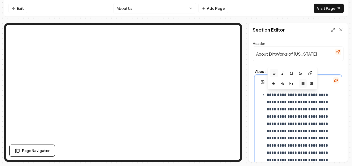
click at [321, 106] on p "**********" at bounding box center [297, 141] width 62 height 101
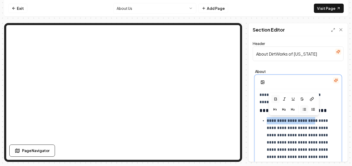
drag, startPoint x: 318, startPoint y: 121, endPoint x: 268, endPoint y: 123, distance: 50.5
click at [268, 123] on strong "**********" at bounding box center [291, 121] width 51 height 4
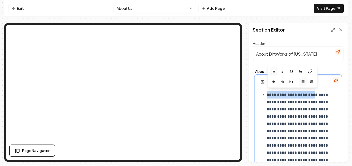
scroll to position [285, 0]
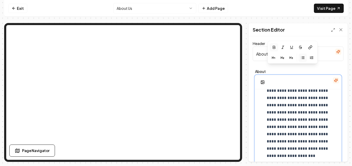
click at [312, 106] on p "**********" at bounding box center [297, 115] width 62 height 101
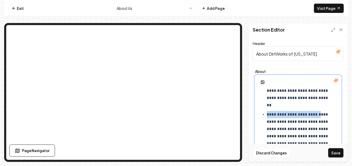
drag, startPoint x: 316, startPoint y: 114, endPoint x: 267, endPoint y: 115, distance: 49.2
click at [267, 115] on p "**********" at bounding box center [297, 143] width 62 height 65
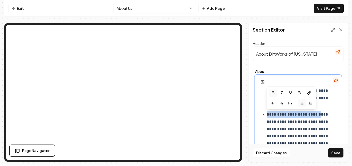
click at [271, 92] on icon "button" at bounding box center [273, 93] width 4 height 4
click at [324, 112] on p "**********" at bounding box center [297, 143] width 62 height 65
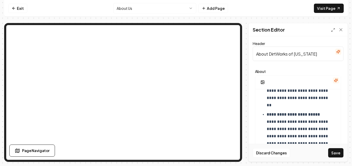
click at [337, 152] on button "Save" at bounding box center [335, 152] width 15 height 9
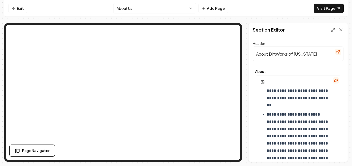
scroll to position [259, 0]
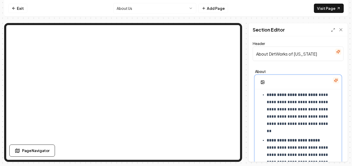
click at [314, 130] on p "**********" at bounding box center [297, 112] width 62 height 43
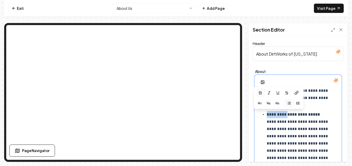
drag, startPoint x: 288, startPoint y: 113, endPoint x: 267, endPoint y: 115, distance: 21.3
click at [267, 115] on strong "**********" at bounding box center [293, 115] width 54 height 4
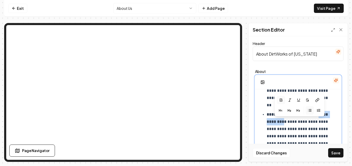
drag, startPoint x: 309, startPoint y: 122, endPoint x: 285, endPoint y: 123, distance: 24.1
click at [285, 123] on strong "**********" at bounding box center [297, 118] width 62 height 11
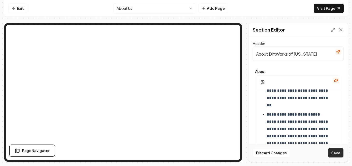
click at [334, 152] on button "Save" at bounding box center [335, 152] width 15 height 9
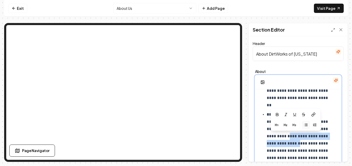
drag, startPoint x: 308, startPoint y: 143, endPoint x: 283, endPoint y: 135, distance: 26.4
click at [282, 136] on p "**********" at bounding box center [297, 143] width 62 height 65
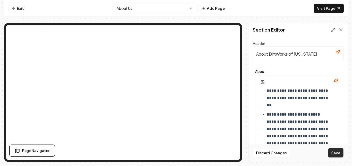
click at [333, 151] on button "Save" at bounding box center [335, 152] width 15 height 9
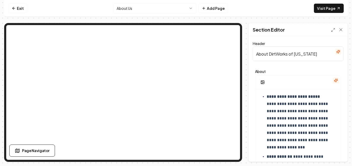
scroll to position [311, 0]
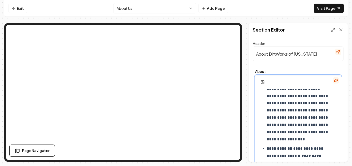
click at [293, 133] on p "**********" at bounding box center [297, 114] width 62 height 58
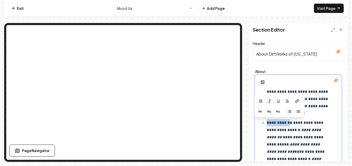
drag, startPoint x: 291, startPoint y: 122, endPoint x: 266, endPoint y: 122, distance: 25.9
click at [266, 122] on ul "**********" at bounding box center [297, 148] width 77 height 269
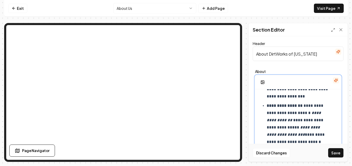
scroll to position [362, 0]
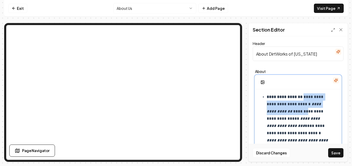
drag, startPoint x: 318, startPoint y: 111, endPoint x: 304, endPoint y: 98, distance: 18.7
click at [304, 98] on p "**********" at bounding box center [297, 122] width 62 height 58
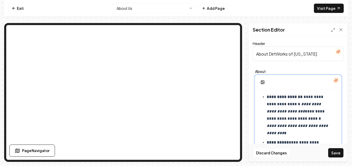
click at [295, 104] on p "**********" at bounding box center [297, 114] width 62 height 43
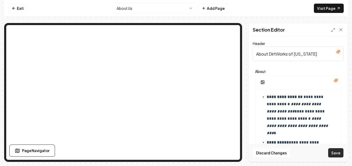
click at [337, 152] on button "Save" at bounding box center [335, 152] width 15 height 9
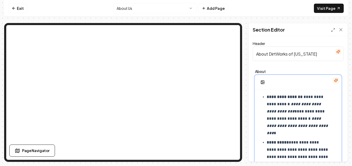
click at [306, 112] on p "**********" at bounding box center [297, 114] width 62 height 43
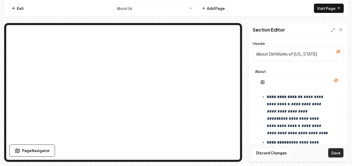
click at [336, 154] on button "Save" at bounding box center [335, 152] width 15 height 9
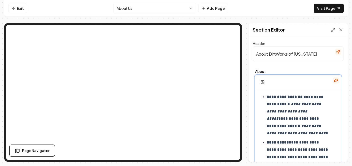
click at [325, 134] on em "**********" at bounding box center [295, 129] width 59 height 11
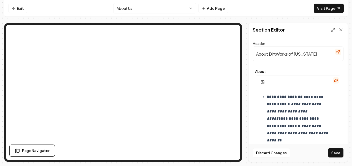
click at [335, 152] on button "Save" at bounding box center [335, 152] width 15 height 9
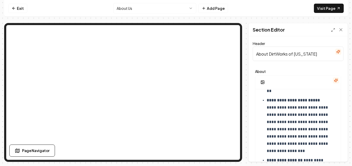
scroll to position [285, 0]
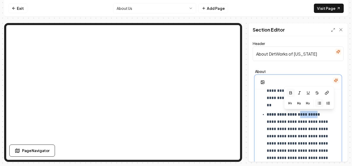
drag, startPoint x: 315, startPoint y: 114, endPoint x: 300, endPoint y: 115, distance: 15.0
click at [300, 115] on strong "**********" at bounding box center [293, 115] width 54 height 4
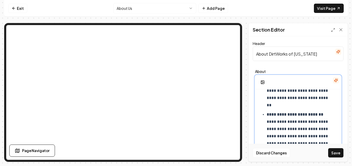
click at [313, 126] on p "**********" at bounding box center [297, 140] width 62 height 58
click at [331, 151] on button "Save" at bounding box center [335, 152] width 15 height 9
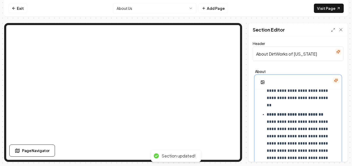
click at [297, 114] on strong "**********" at bounding box center [294, 115] width 57 height 4
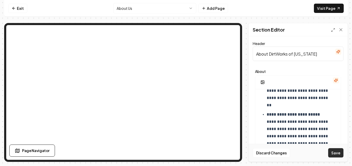
click at [340, 154] on button "Save" at bounding box center [335, 152] width 15 height 9
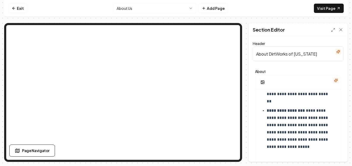
scroll to position [466, 0]
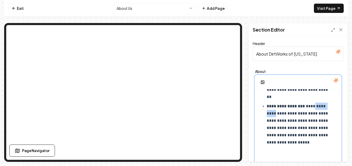
drag, startPoint x: 285, startPoint y: 114, endPoint x: 264, endPoint y: 113, distance: 20.7
click at [264, 113] on ul "**********" at bounding box center [297, 18] width 77 height 269
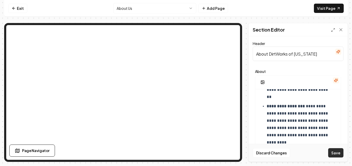
click at [334, 151] on button "Save" at bounding box center [335, 152] width 15 height 9
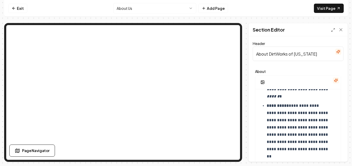
scroll to position [414, 0]
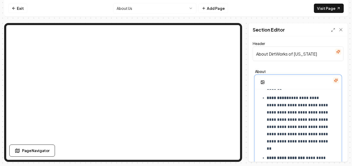
click at [294, 147] on p "**********" at bounding box center [297, 123] width 62 height 58
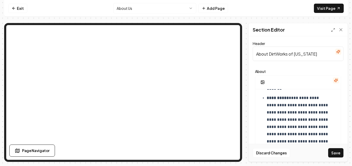
drag, startPoint x: 338, startPoint y: 153, endPoint x: 334, endPoint y: 154, distance: 4.2
click at [338, 153] on button "Save" at bounding box center [335, 152] width 15 height 9
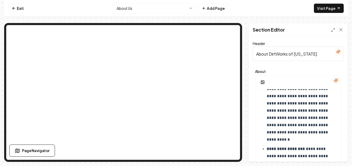
scroll to position [466, 0]
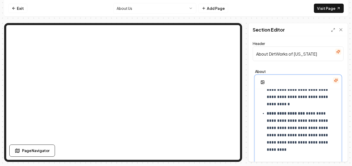
click at [325, 114] on p "**********" at bounding box center [297, 131] width 62 height 43
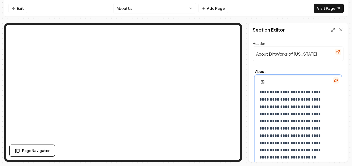
scroll to position [647, 0]
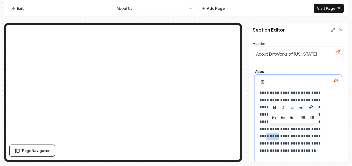
drag, startPoint x: 298, startPoint y: 128, endPoint x: 286, endPoint y: 130, distance: 12.0
click at [286, 130] on p "**********" at bounding box center [293, 115] width 69 height 80
click at [285, 130] on p "**********" at bounding box center [293, 115] width 69 height 80
drag, startPoint x: 298, startPoint y: 129, endPoint x: 285, endPoint y: 130, distance: 13.0
click at [285, 130] on p "**********" at bounding box center [293, 115] width 69 height 80
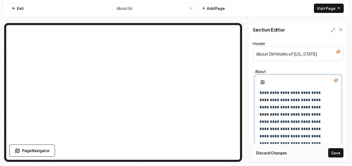
click at [286, 136] on p "**********" at bounding box center [293, 115] width 69 height 80
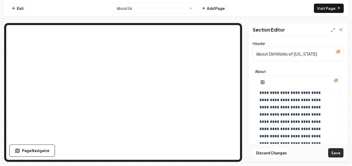
click at [337, 151] on button "Save" at bounding box center [335, 152] width 15 height 9
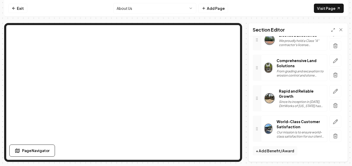
scroll to position [64, 0]
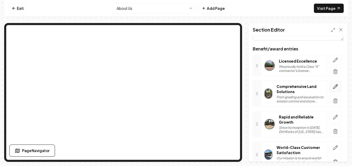
click at [332, 87] on icon "button" at bounding box center [334, 86] width 5 height 5
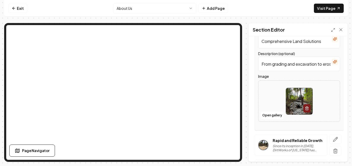
scroll to position [87, 0]
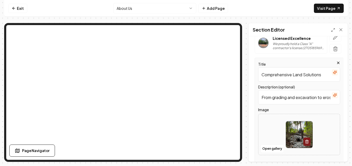
click at [313, 99] on input "From grading and excavation to erosion control and stone placement, we provide …" at bounding box center [299, 97] width 82 height 14
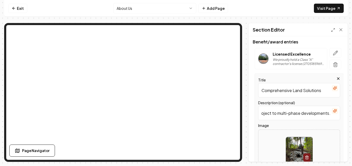
scroll to position [61, 0]
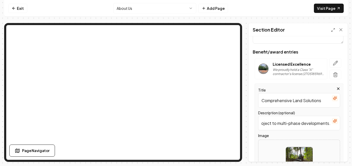
click at [268, 125] on input "From grading and excavation to erosion control and stone placement, we provide …" at bounding box center [299, 123] width 82 height 14
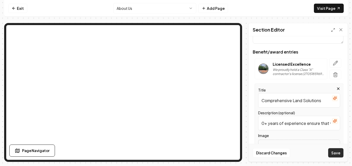
type input "From grading and excavation to erosion control and stone placement, we provide …"
drag, startPoint x: 336, startPoint y: 152, endPoint x: 325, endPoint y: 153, distance: 11.4
click at [336, 152] on button "Save" at bounding box center [335, 152] width 15 height 9
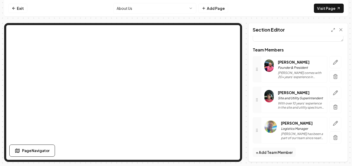
scroll to position [98, 0]
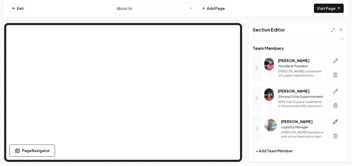
click at [333, 124] on icon "button" at bounding box center [334, 121] width 5 height 5
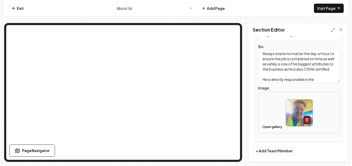
scroll to position [26, 0]
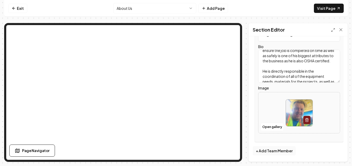
drag, startPoint x: 288, startPoint y: 66, endPoint x: 295, endPoint y: 68, distance: 8.0
click at [288, 66] on textarea "[PERSON_NAME] has been a part of our team since nearly the beginning. Always on…" at bounding box center [299, 66] width 82 height 33
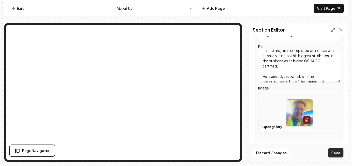
type textarea "[PERSON_NAME] has been a part of our team since nearly the beginning. Always on…"
drag, startPoint x: 337, startPoint y: 155, endPoint x: 339, endPoint y: 153, distance: 3.1
click at [338, 155] on button "Save" at bounding box center [335, 152] width 15 height 9
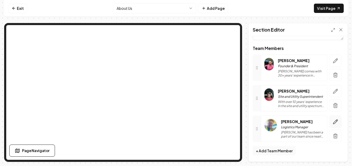
click at [332, 123] on icon "button" at bounding box center [334, 121] width 5 height 5
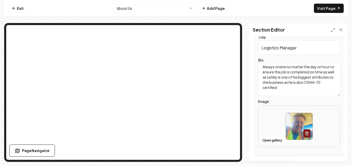
scroll to position [26, 0]
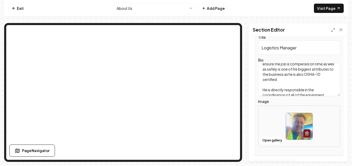
drag, startPoint x: 297, startPoint y: 69, endPoint x: 271, endPoint y: 71, distance: 26.2
click at [271, 71] on textarea "[PERSON_NAME] has been a part of our team since nearly the beginning. Always on…" at bounding box center [299, 79] width 82 height 33
drag, startPoint x: 319, startPoint y: 74, endPoint x: 299, endPoint y: 69, distance: 20.7
click at [299, 69] on textarea "[PERSON_NAME] has been a part of our team since nearly the beginning. Always on…" at bounding box center [299, 79] width 82 height 33
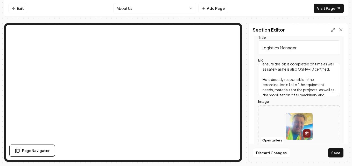
drag, startPoint x: 318, startPoint y: 70, endPoint x: 310, endPoint y: 71, distance: 8.3
click at [310, 71] on textarea "[PERSON_NAME] has been a part of our team since nearly the beginning. Always on…" at bounding box center [299, 79] width 82 height 33
type textarea "[PERSON_NAME] has been a part of our team since nearly the beginning. Always on…"
drag, startPoint x: 335, startPoint y: 151, endPoint x: 311, endPoint y: 153, distance: 24.4
click at [335, 151] on button "Save" at bounding box center [335, 152] width 15 height 9
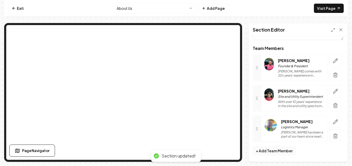
scroll to position [98, 0]
click at [332, 122] on icon "button" at bounding box center [334, 121] width 5 height 5
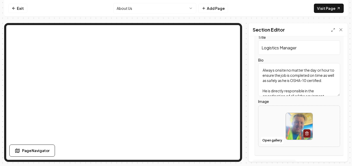
scroll to position [26, 0]
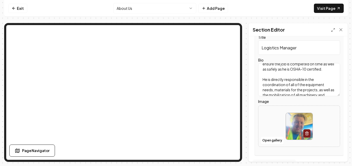
click at [297, 68] on textarea "[PERSON_NAME] has been a part of our team since nearly the beginning. Always on…" at bounding box center [299, 79] width 82 height 33
click at [302, 70] on textarea "[PERSON_NAME] has been a part of our team since nearly the beginning. Always on…" at bounding box center [299, 79] width 82 height 33
drag, startPoint x: 308, startPoint y: 74, endPoint x: 299, endPoint y: 70, distance: 9.4
click at [299, 70] on textarea "[PERSON_NAME] has been a part of our team since nearly the beginning. Always on…" at bounding box center [299, 79] width 82 height 33
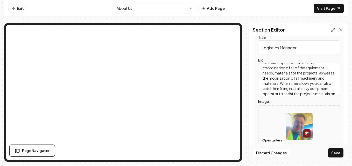
scroll to position [36, 0]
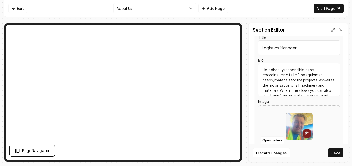
click at [306, 89] on textarea "[PERSON_NAME] has been a part of our team since nearly the beginning. Always on…" at bounding box center [299, 79] width 82 height 33
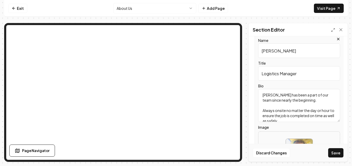
scroll to position [26, 0]
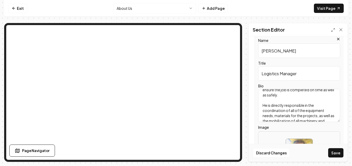
click at [301, 95] on textarea "[PERSON_NAME] has been a part of our team since nearly the beginning. Always on…" at bounding box center [299, 105] width 82 height 33
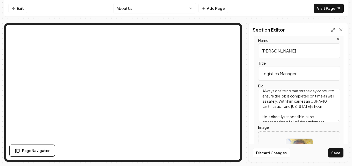
scroll to position [0, 0]
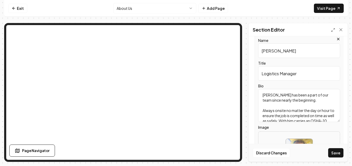
drag, startPoint x: 302, startPoint y: 95, endPoint x: 305, endPoint y: 112, distance: 17.7
click at [305, 113] on textarea "[PERSON_NAME] has been a part of our team since nearly the beginning. Always on…" at bounding box center [299, 105] width 82 height 33
click at [306, 104] on textarea "[PERSON_NAME] has been a part of our team since nearly the beginning. Always on…" at bounding box center [299, 105] width 82 height 33
drag, startPoint x: 306, startPoint y: 106, endPoint x: 305, endPoint y: 101, distance: 4.7
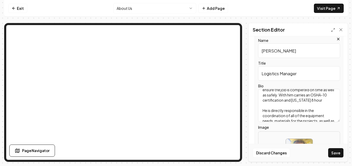
click at [305, 101] on textarea "[PERSON_NAME] has been a part of our team since nearly the beginning. Always on…" at bounding box center [299, 105] width 82 height 33
type textarea "[PERSON_NAME] has been a part of our team since nearly the beginning. Always on…"
click at [337, 156] on button "Save" at bounding box center [335, 152] width 15 height 9
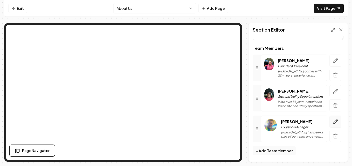
click at [334, 121] on button "button" at bounding box center [335, 122] width 12 height 12
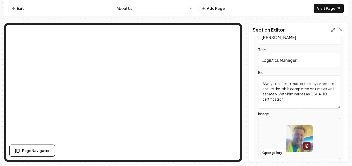
scroll to position [26, 0]
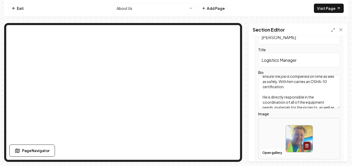
drag, startPoint x: 303, startPoint y: 88, endPoint x: 297, endPoint y: 82, distance: 8.6
click at [297, 82] on textarea "[PERSON_NAME] has been a part of our team since nearly the beginning. Always on…" at bounding box center [299, 92] width 82 height 33
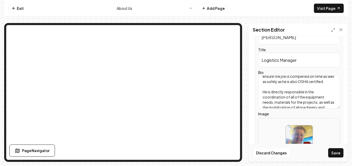
type textarea "[PERSON_NAME] has been a part of our team since nearly the beginning. Always on…"
click at [331, 153] on button "Save" at bounding box center [335, 152] width 15 height 9
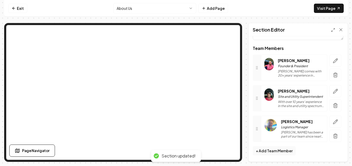
scroll to position [98, 0]
click at [335, 121] on button "button" at bounding box center [335, 122] width 12 height 12
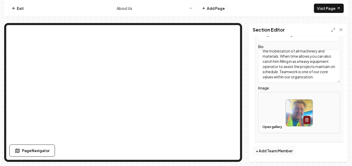
scroll to position [67, 0]
drag, startPoint x: 281, startPoint y: 71, endPoint x: 286, endPoint y: 72, distance: 4.5
click at [282, 72] on textarea "[PERSON_NAME] has been a part of our team since nearly the beginning. Always on…" at bounding box center [299, 66] width 82 height 33
type textarea "[PERSON_NAME] has been a part of our team since nearly the beginning. Always on…"
click at [340, 153] on button "Save" at bounding box center [335, 152] width 15 height 9
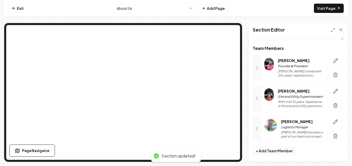
scroll to position [98, 0]
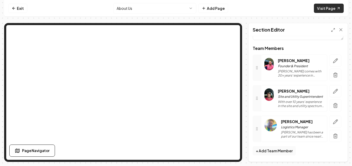
click at [335, 10] on link "Visit Page" at bounding box center [328, 8] width 30 height 9
